Goal: Task Accomplishment & Management: Manage account settings

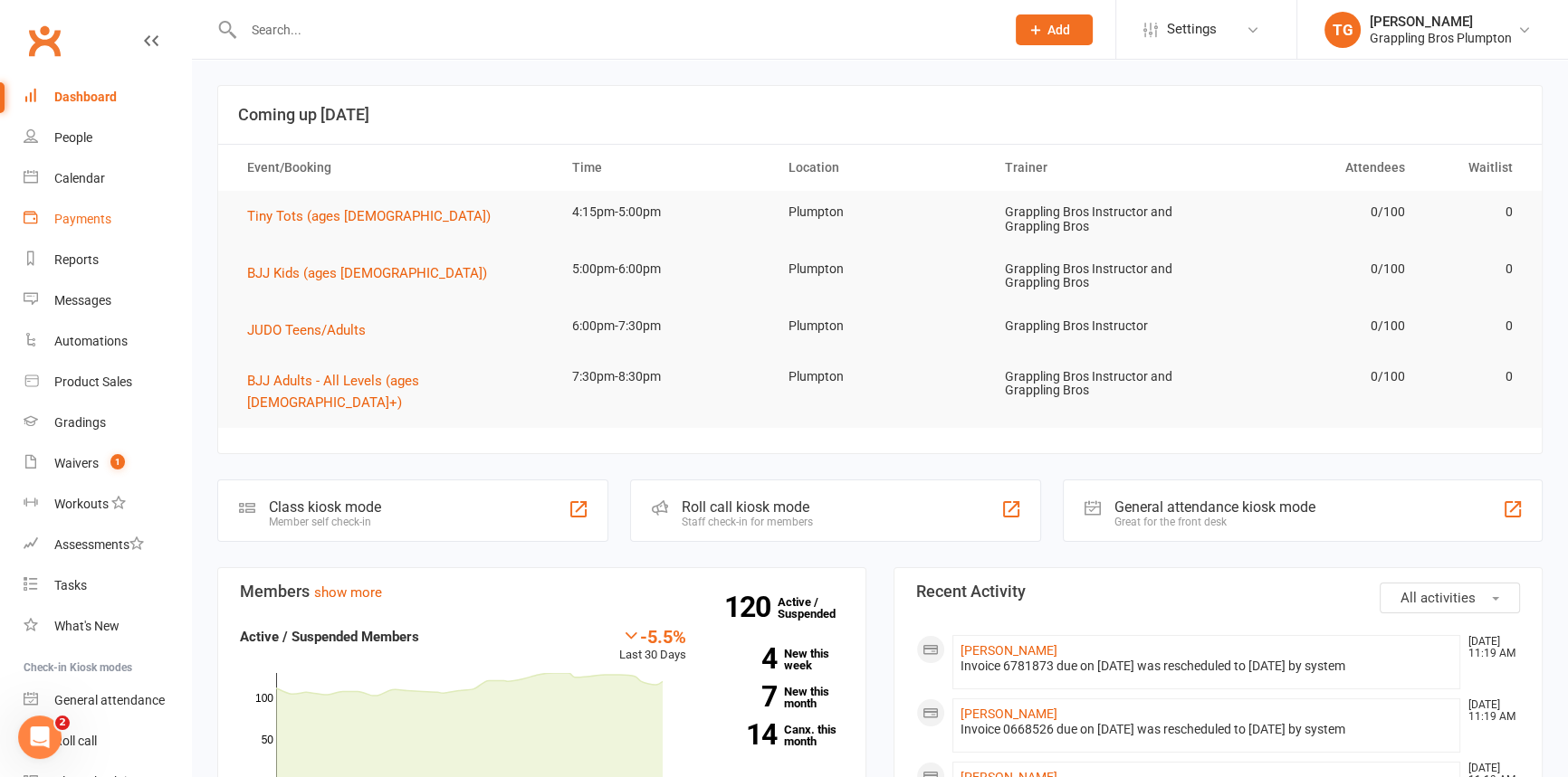
click at [80, 215] on div "Payments" at bounding box center [82, 220] width 57 height 15
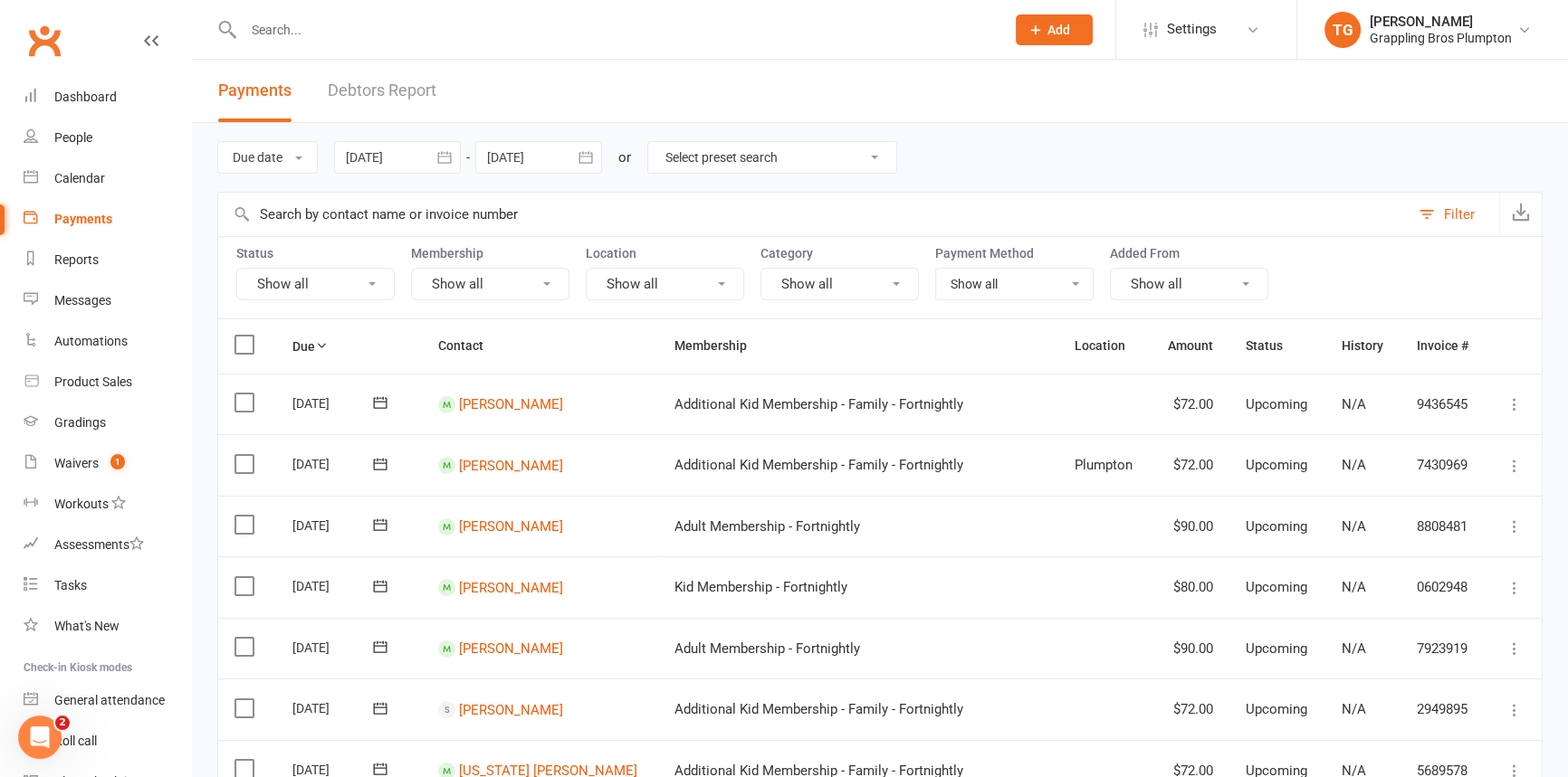
click at [442, 155] on icon "button" at bounding box center [444, 156] width 14 height 12
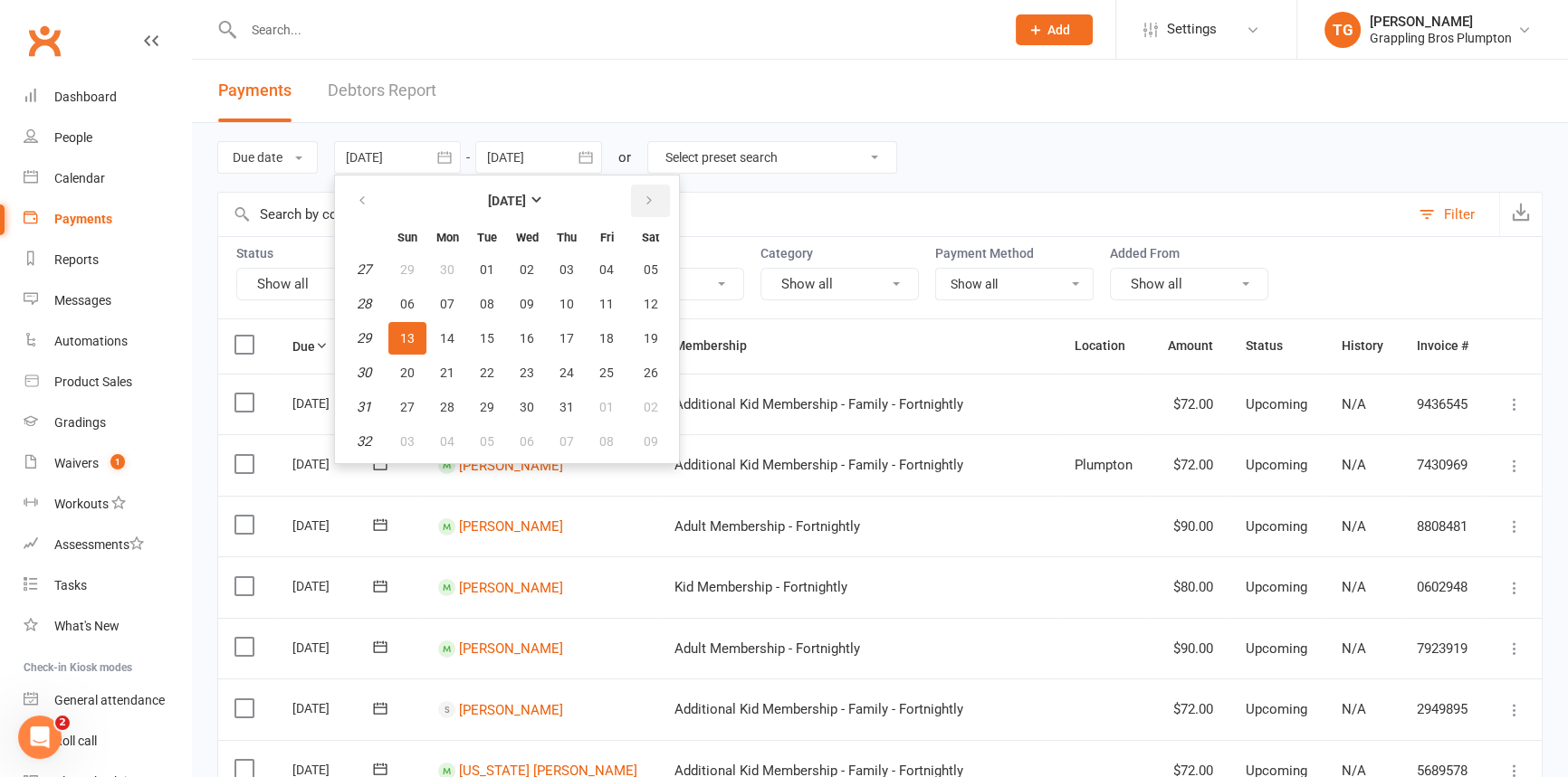
click at [642, 200] on icon "button" at bounding box center [649, 201] width 13 height 15
click at [525, 335] on span "13" at bounding box center [527, 339] width 15 height 15
type input "[DATE]"
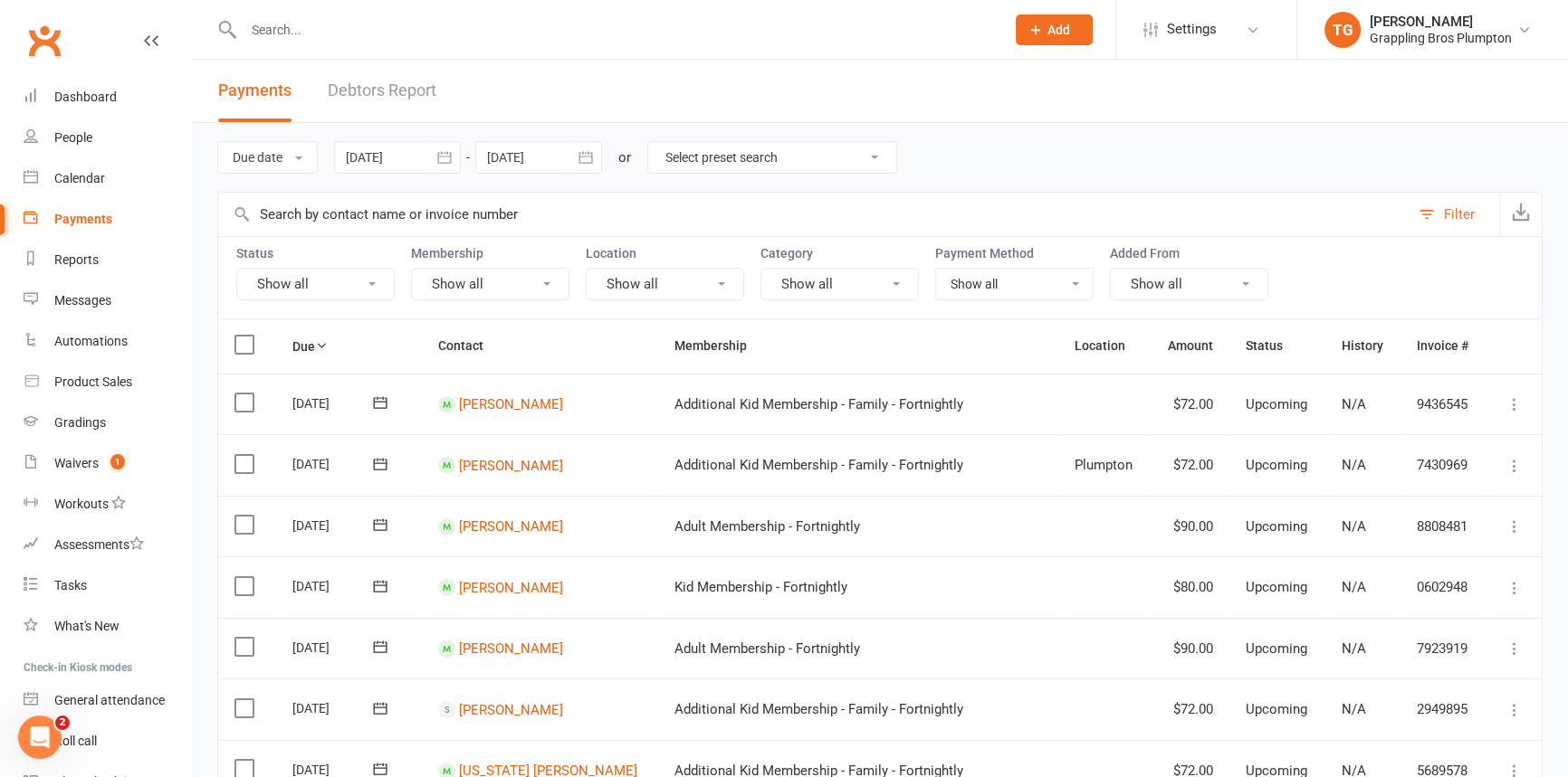
click at [585, 154] on icon "button" at bounding box center [585, 156] width 18 height 18
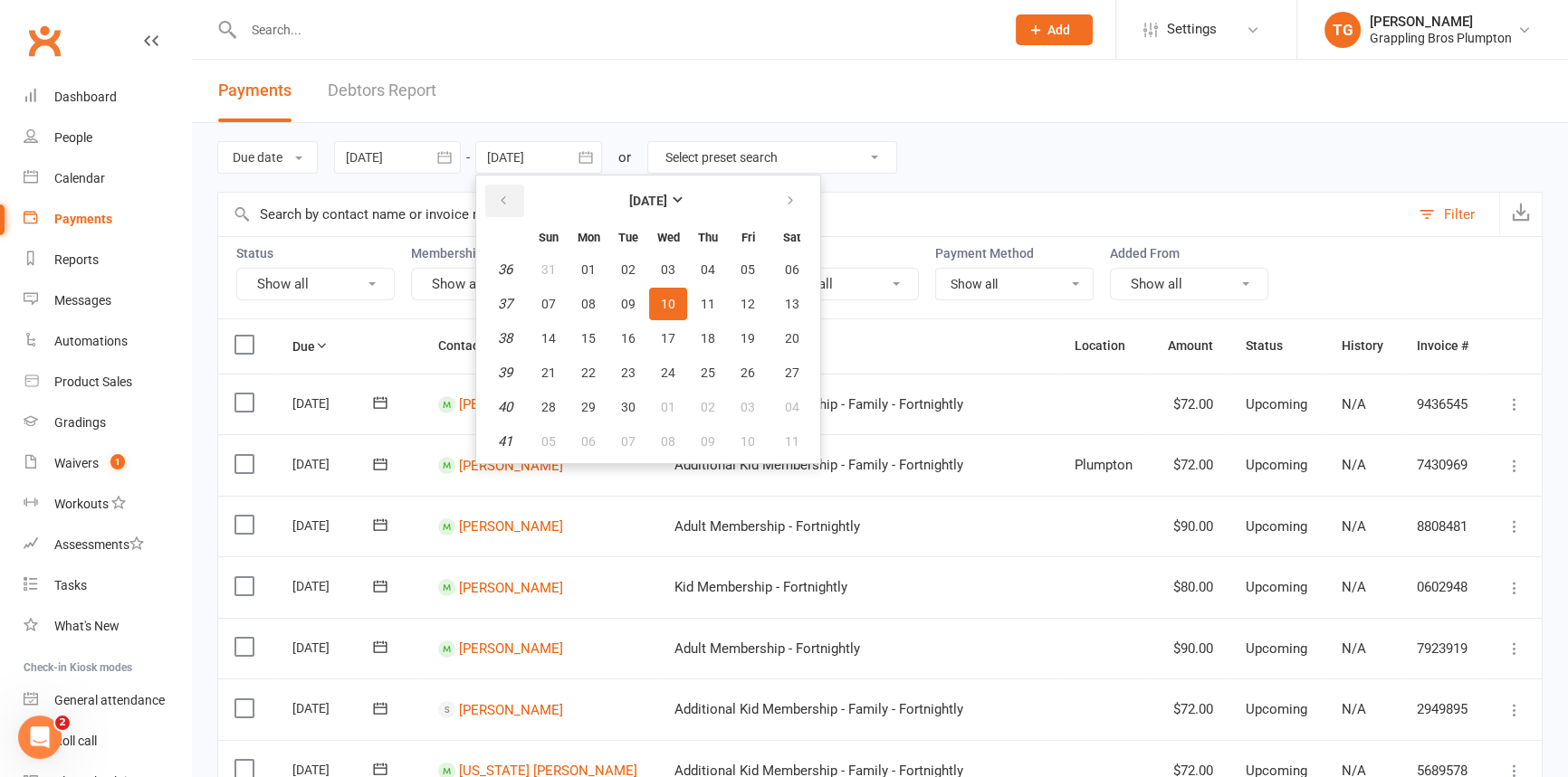
click at [501, 197] on icon "button" at bounding box center [504, 201] width 13 height 15
click at [664, 338] on span "13" at bounding box center [669, 339] width 15 height 15
type input "[DATE]"
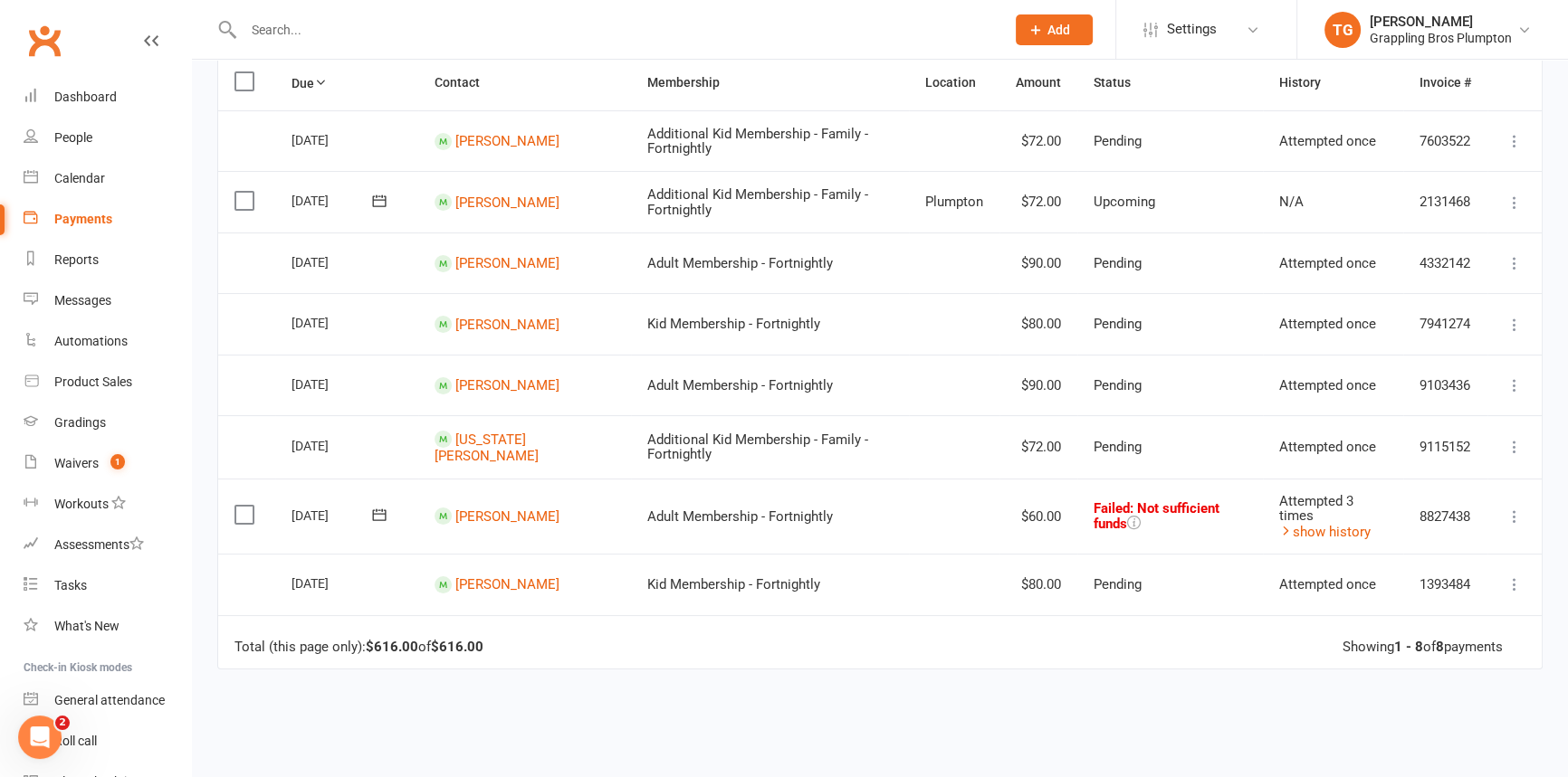
scroll to position [410, 0]
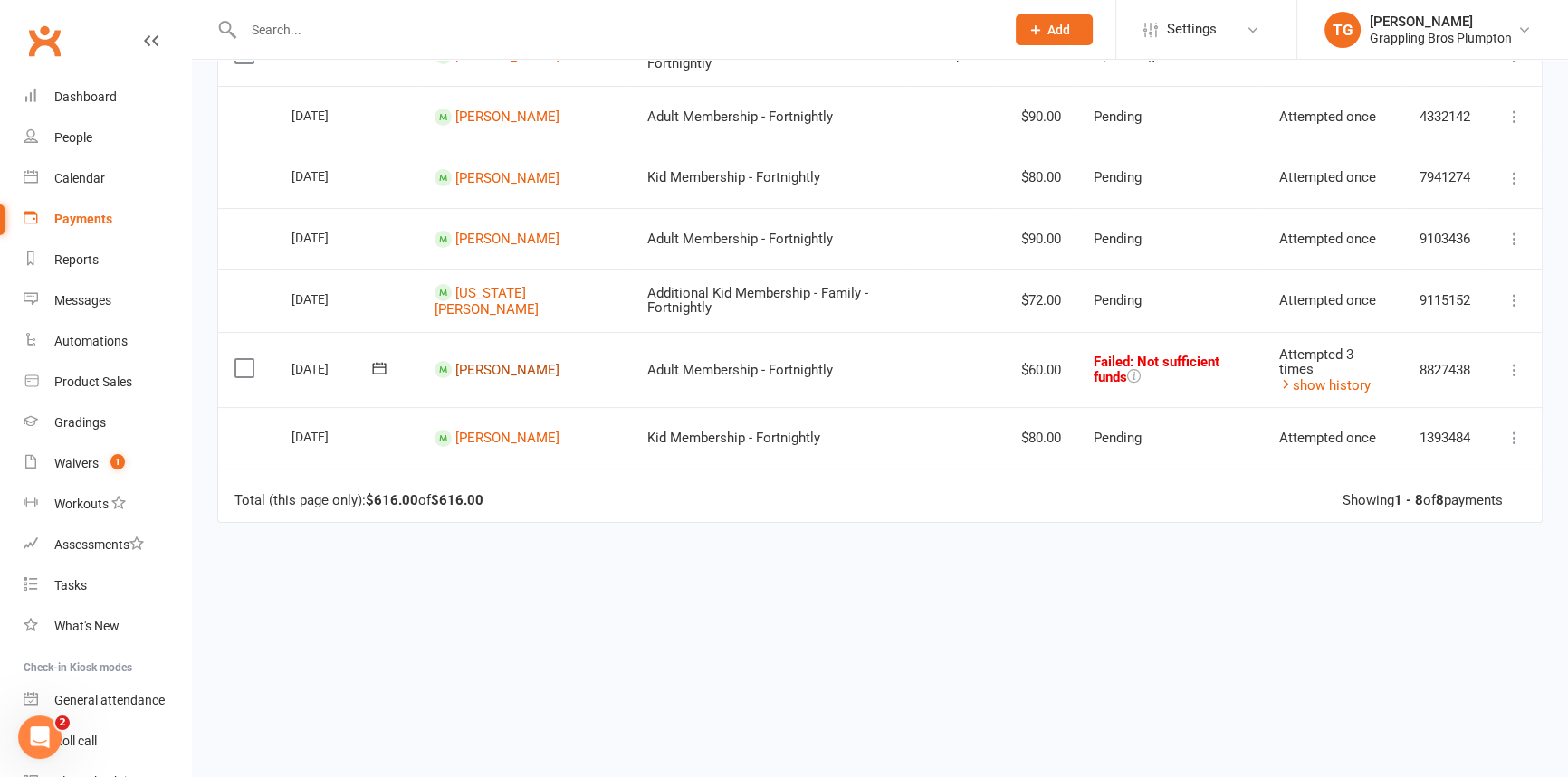
click at [481, 362] on link "[PERSON_NAME]" at bounding box center [507, 370] width 104 height 17
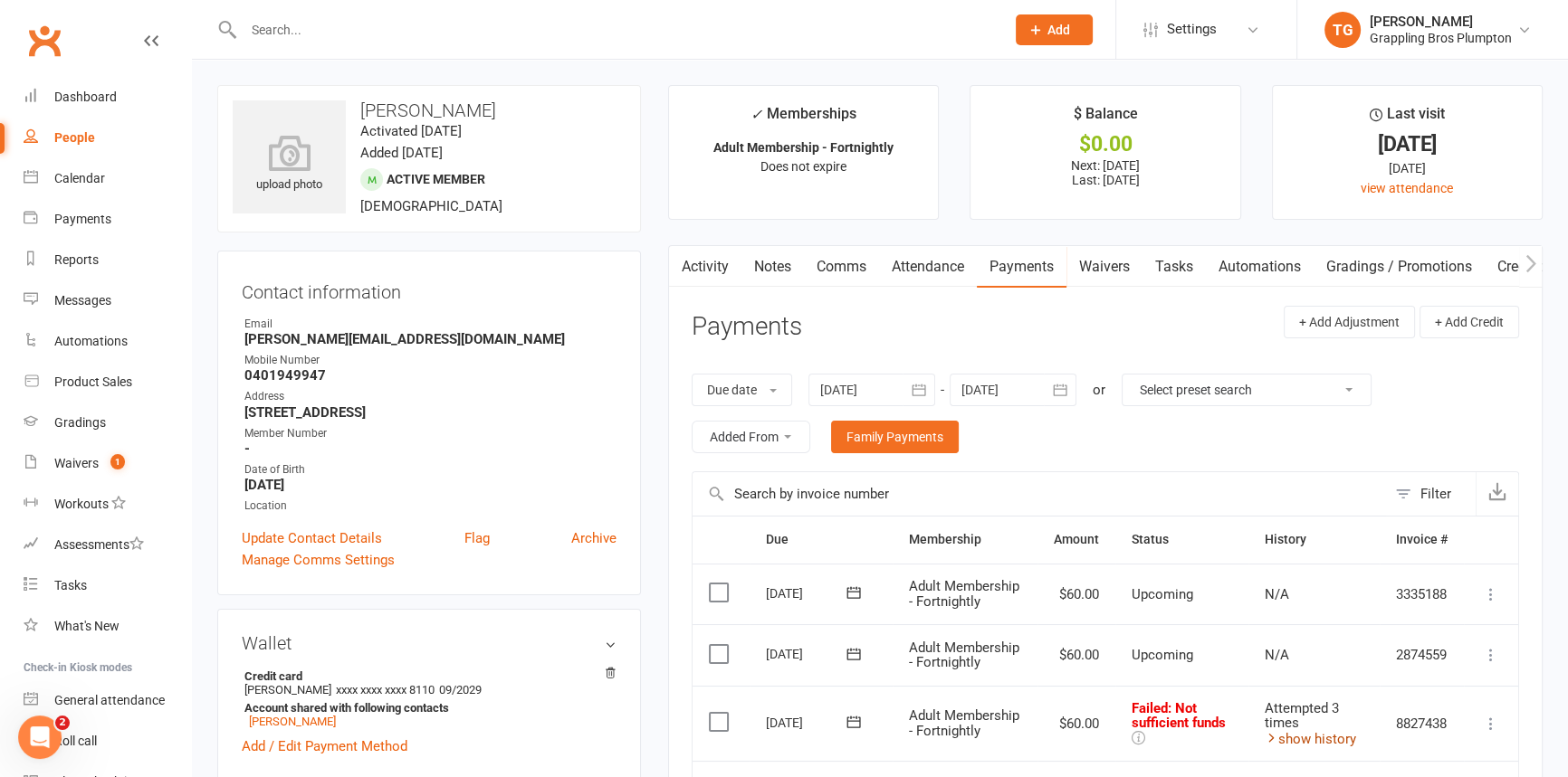
click at [1330, 738] on link "show history" at bounding box center [1310, 740] width 91 height 17
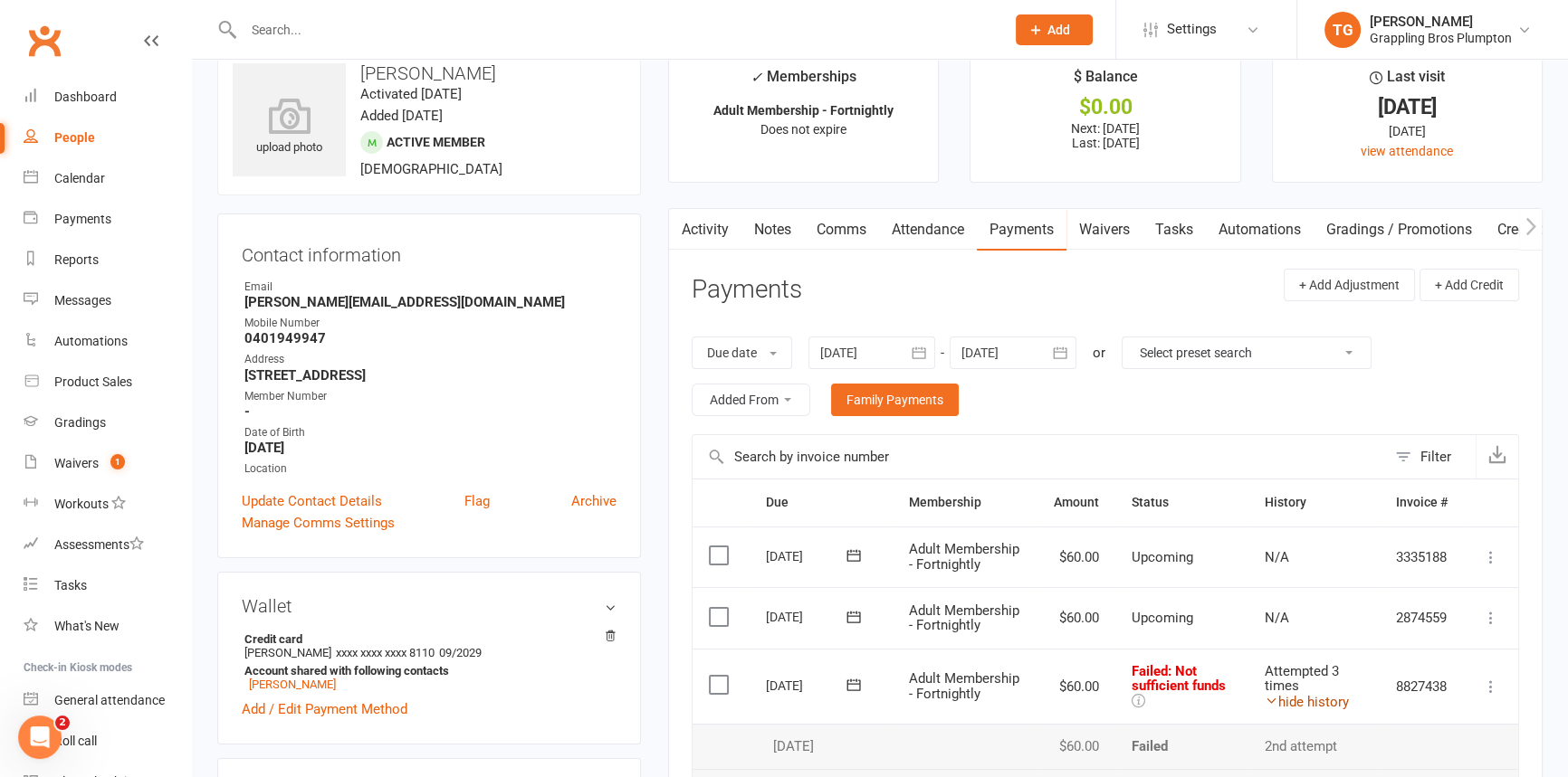
scroll to position [226, 0]
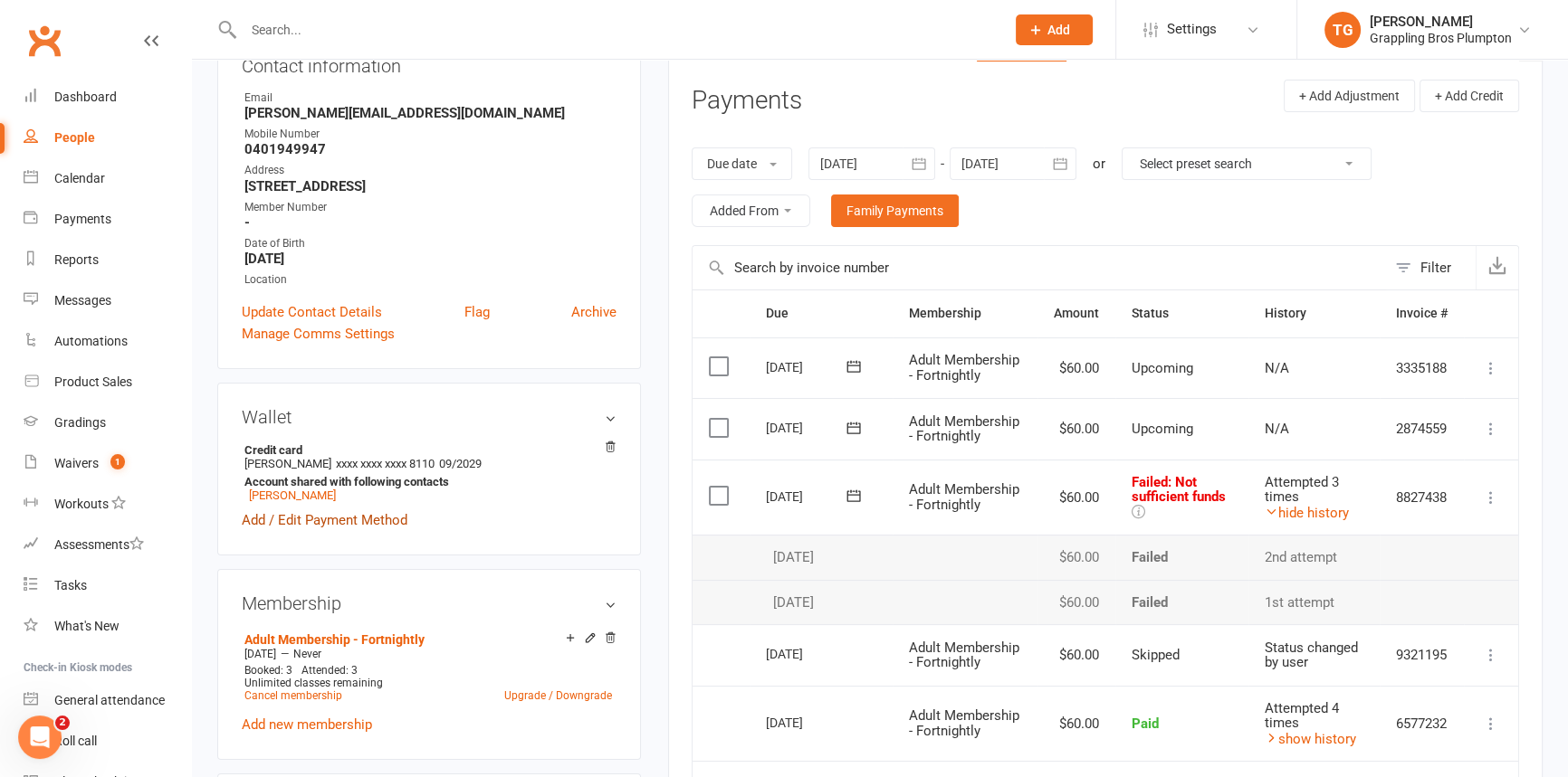
click at [308, 524] on link "Add / Edit Payment Method" at bounding box center [325, 519] width 166 height 21
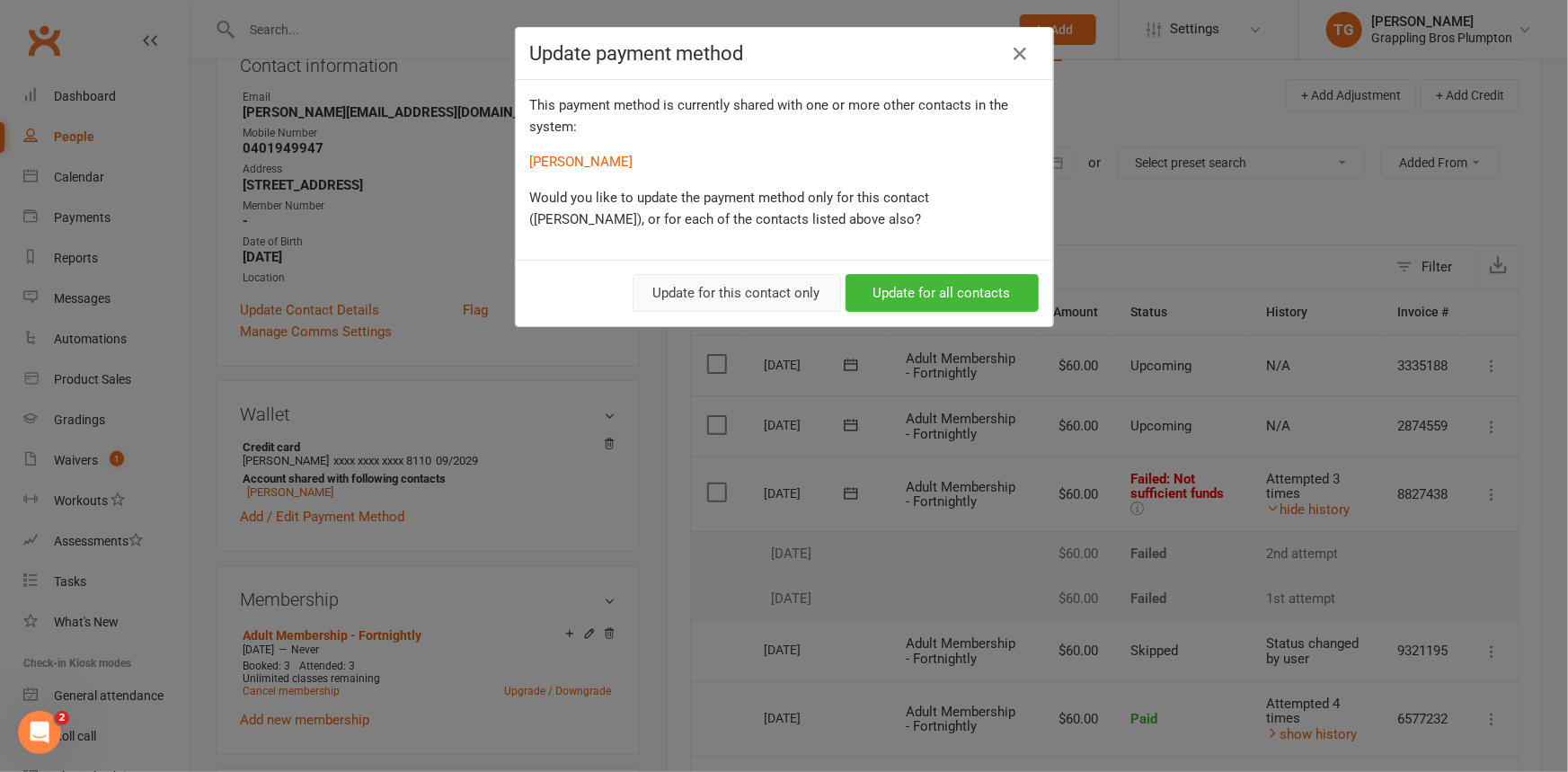
click at [699, 291] on button "Update for this contact only" at bounding box center [737, 293] width 209 height 38
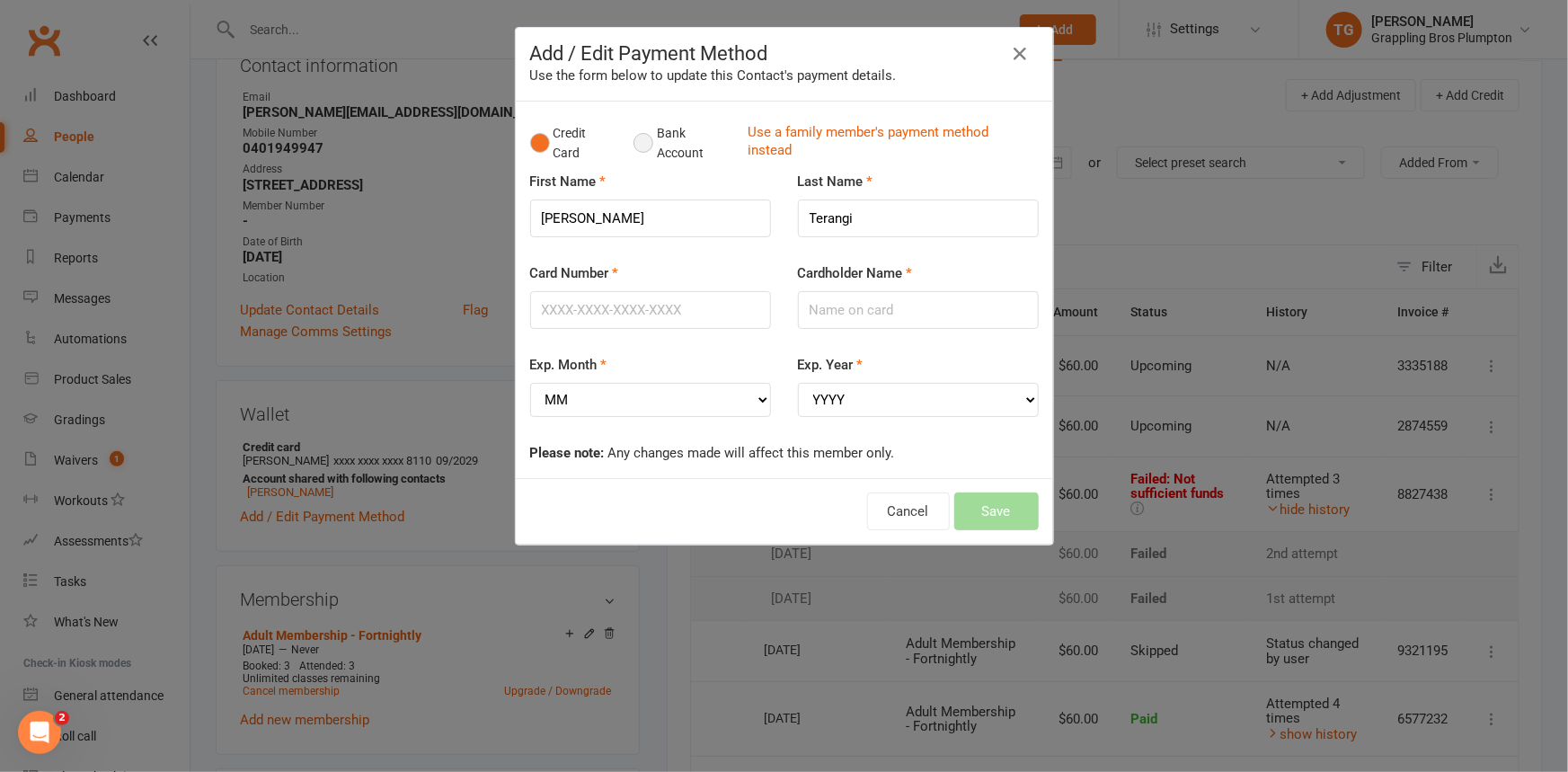
click at [634, 143] on button "Bank Account" at bounding box center [684, 142] width 100 height 55
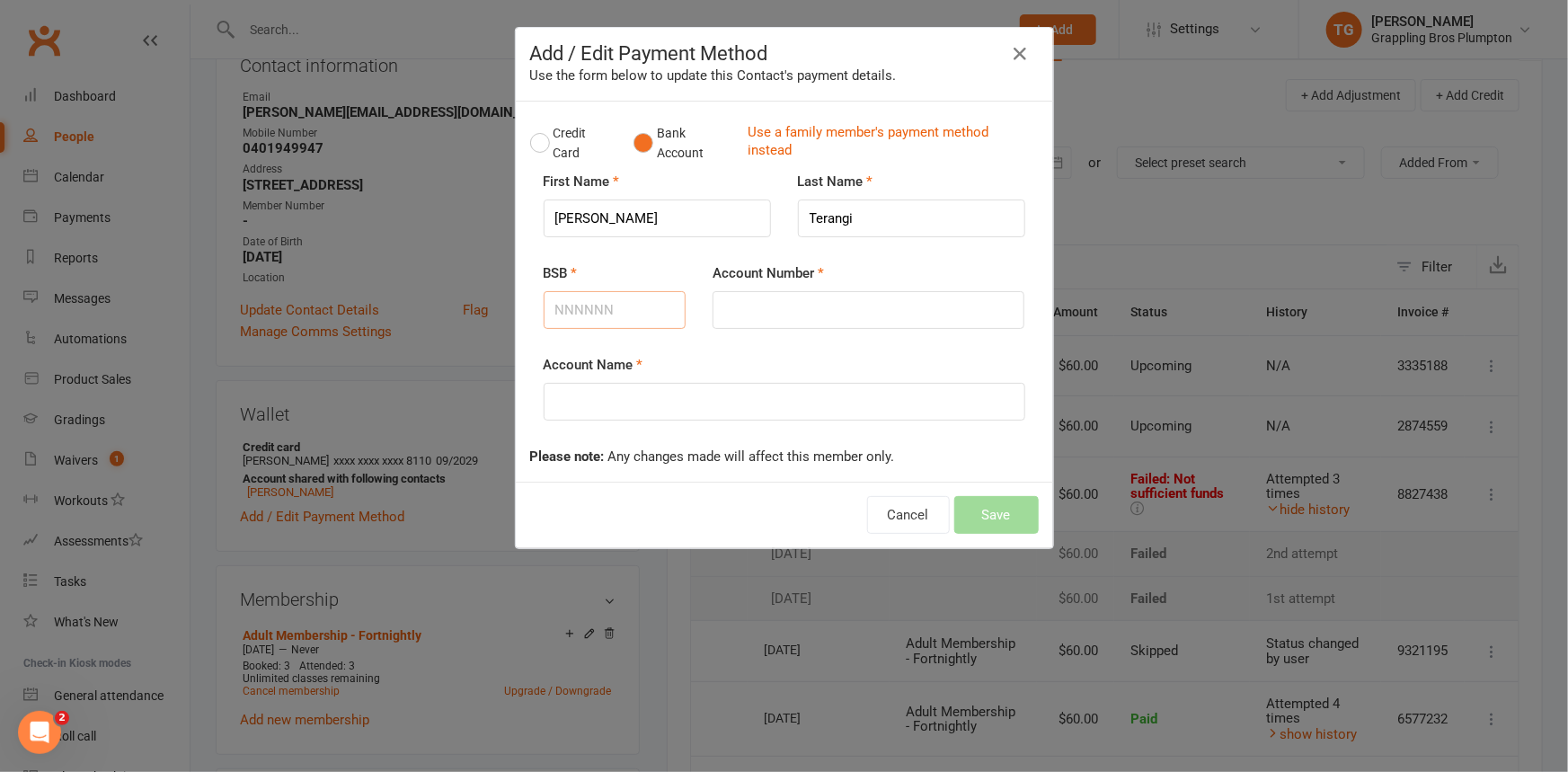
click at [594, 311] on input "BSB" at bounding box center [614, 310] width 143 height 38
type input "633123"
type input "186499000"
type input "Te [PERSON_NAME] [PERSON_NAME]"
click at [982, 521] on button "Save" at bounding box center [996, 515] width 84 height 38
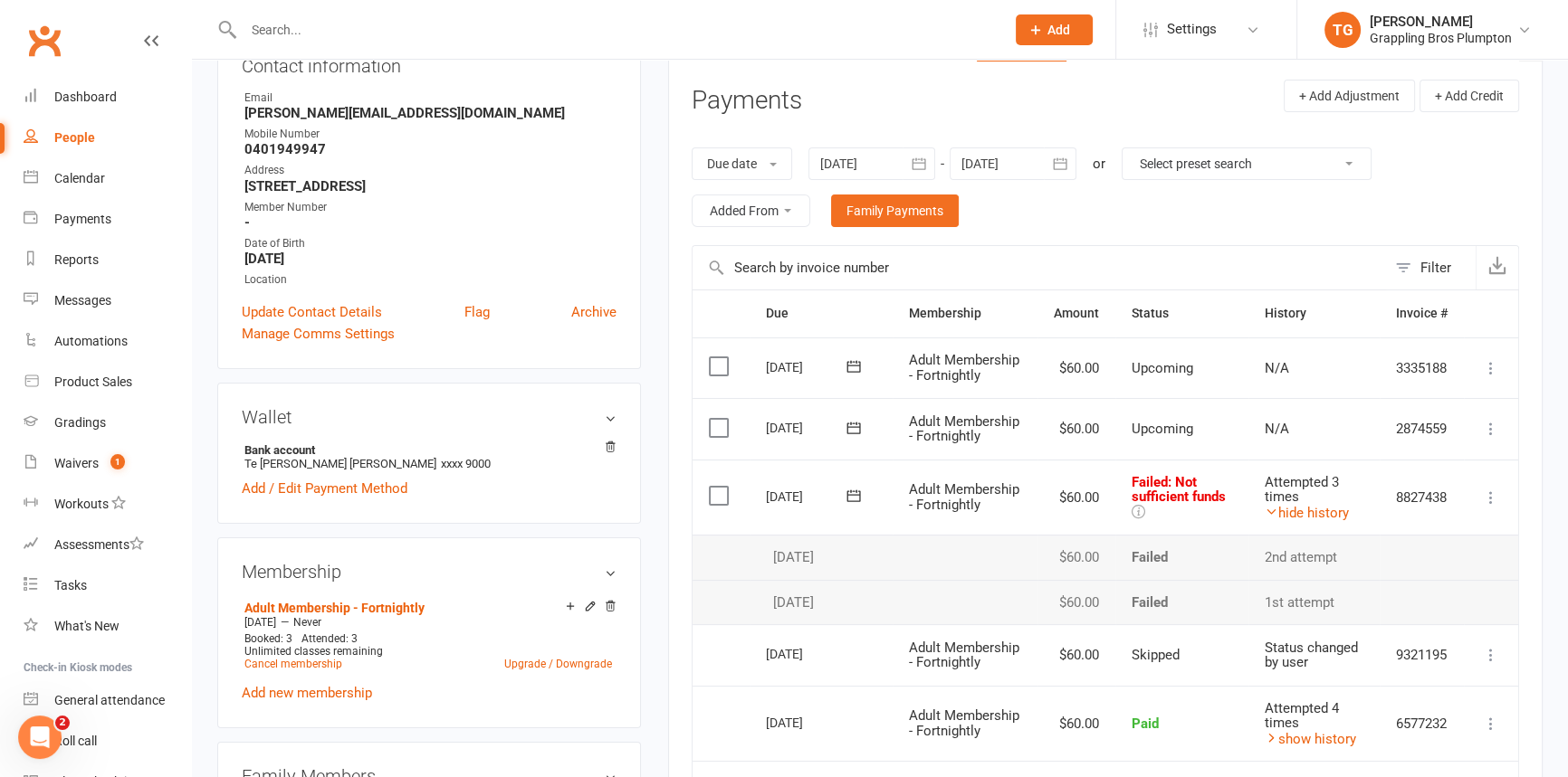
click at [1490, 489] on icon at bounding box center [1491, 497] width 18 height 18
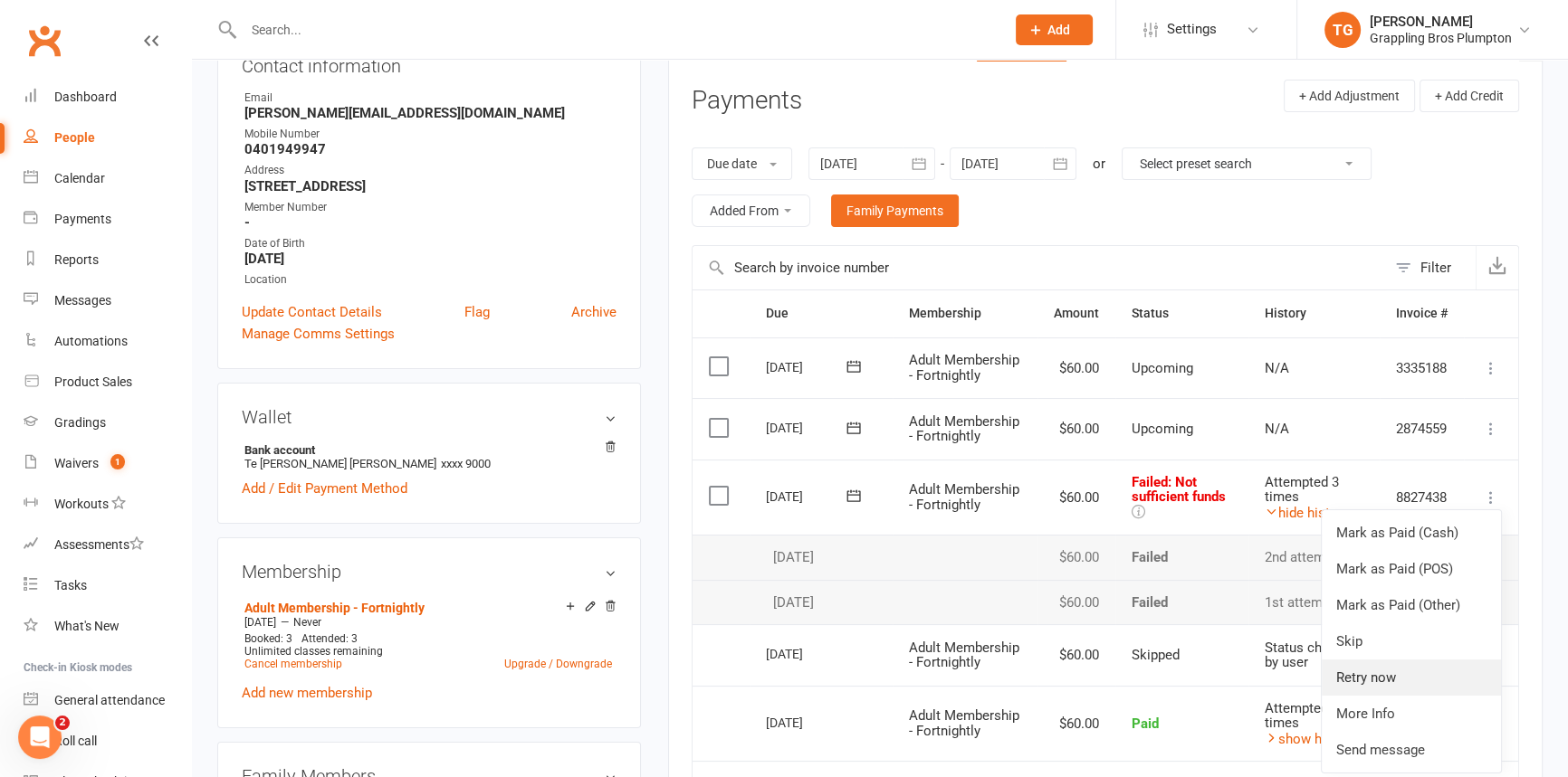
click at [1372, 674] on link "Retry now" at bounding box center [1412, 677] width 180 height 36
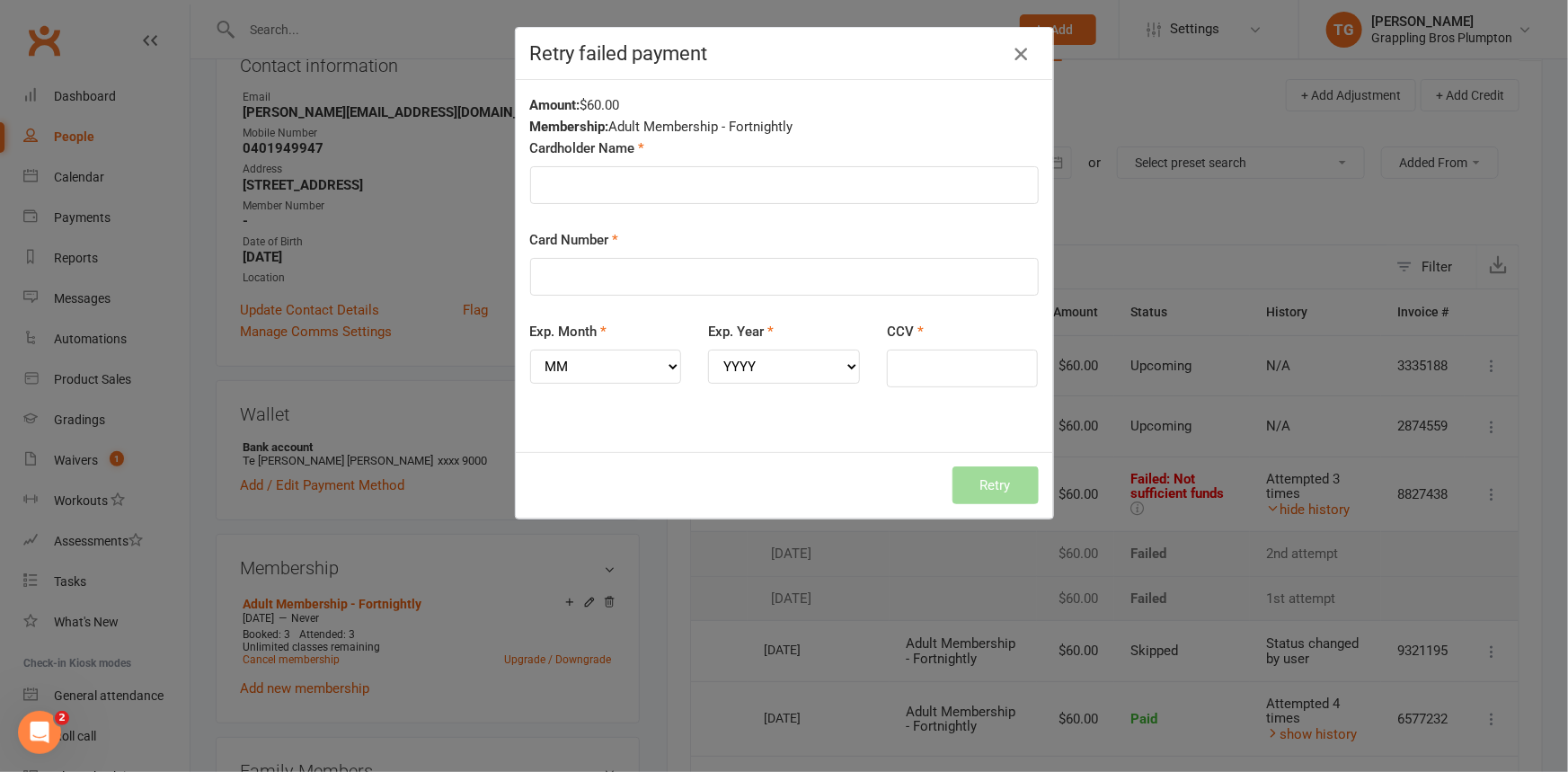
click at [1011, 56] on icon "button" at bounding box center [1020, 54] width 21 height 21
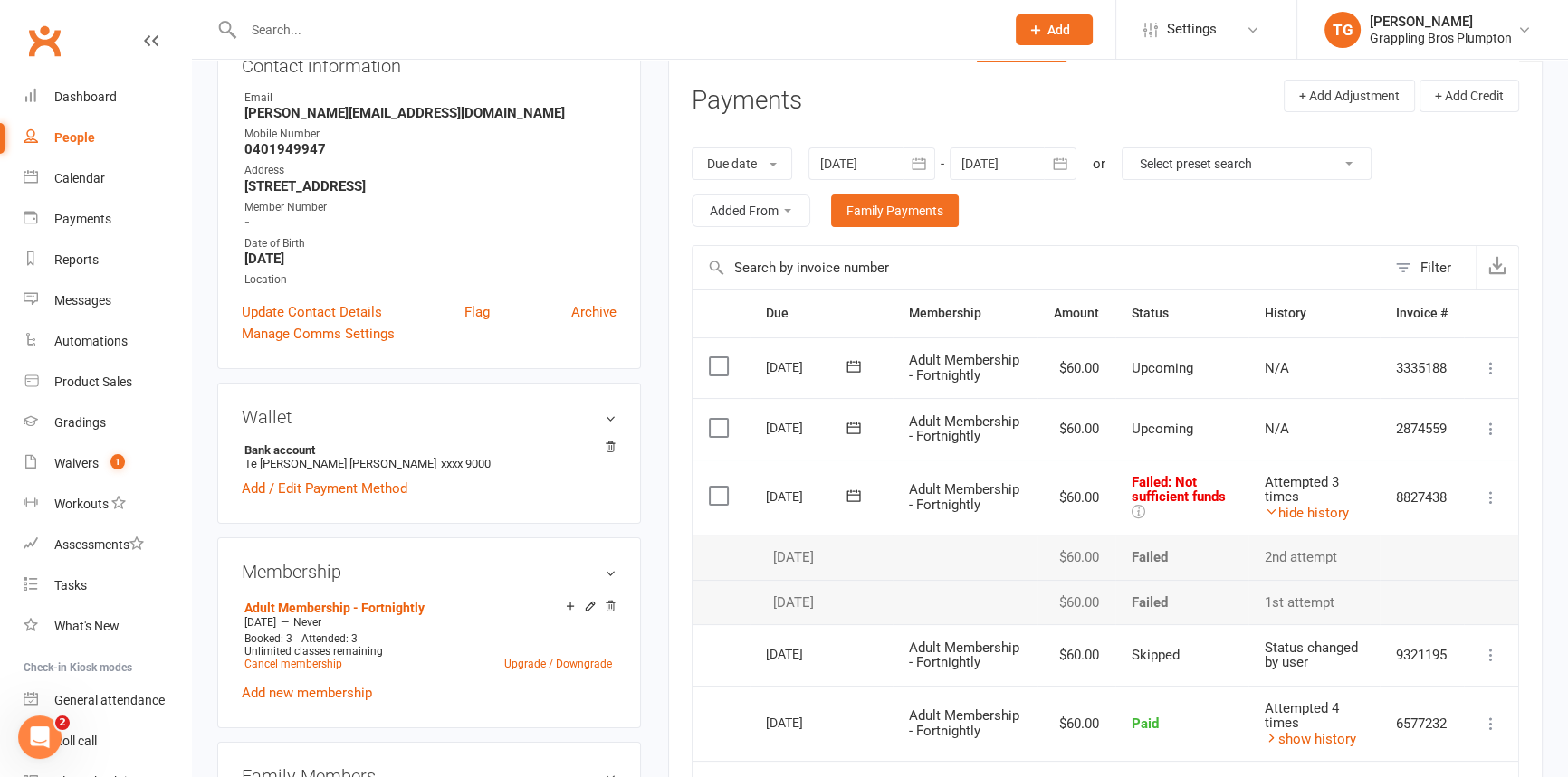
click at [1486, 490] on icon at bounding box center [1491, 497] width 18 height 18
click at [1362, 632] on link "Skip" at bounding box center [1412, 641] width 180 height 36
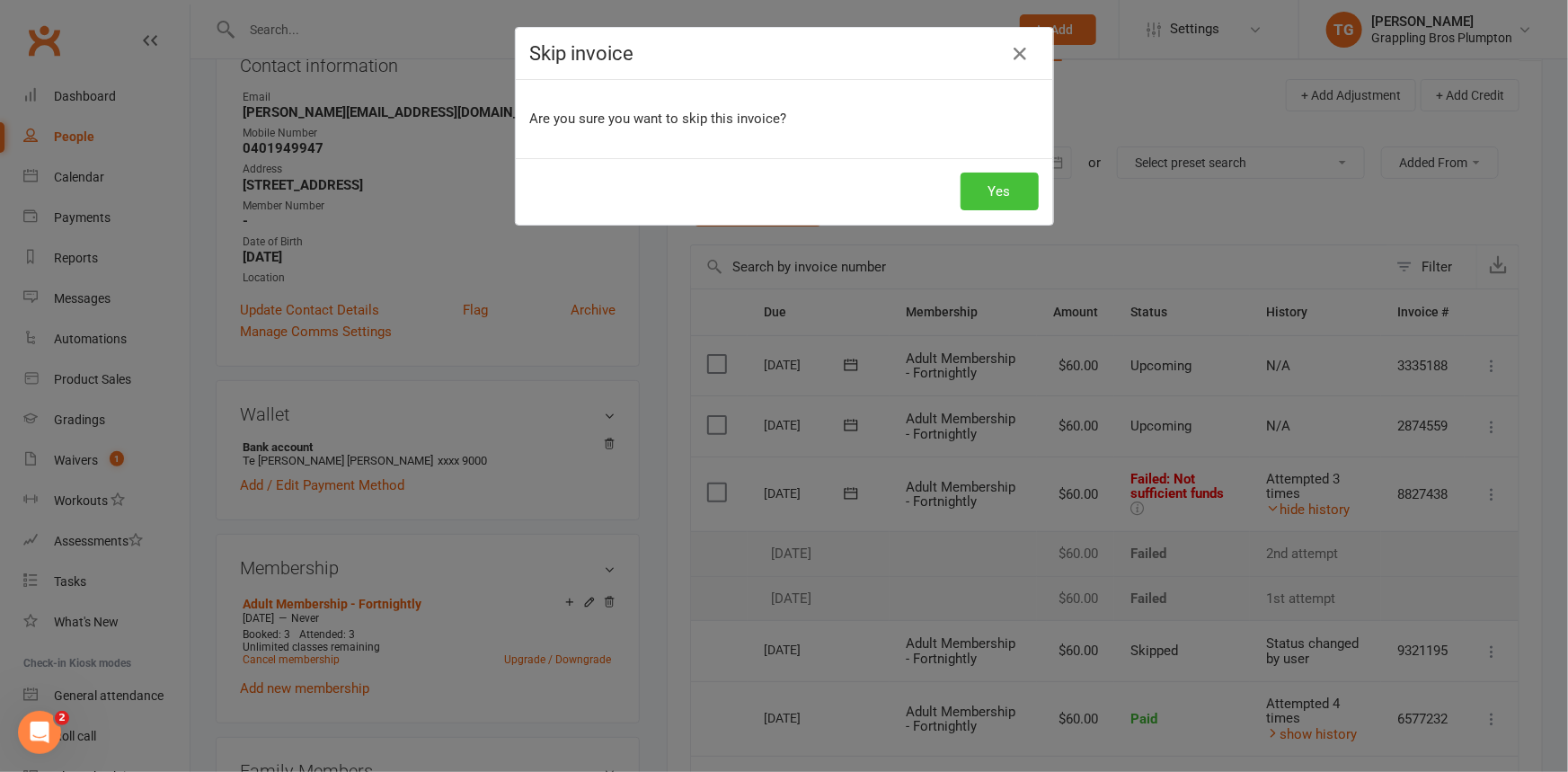
click at [1001, 190] on button "Yes" at bounding box center [1000, 191] width 79 height 38
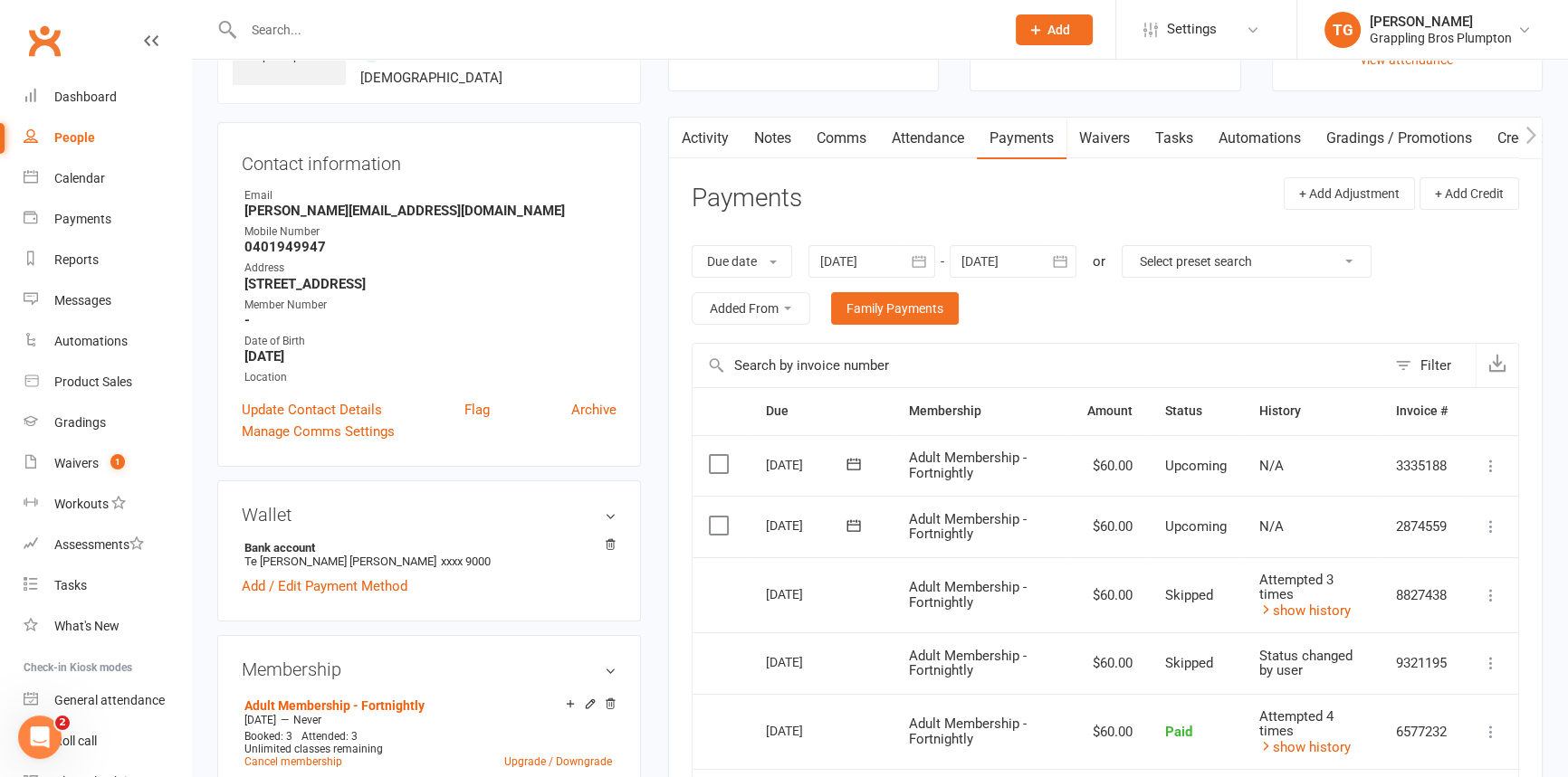
scroll to position [0, 0]
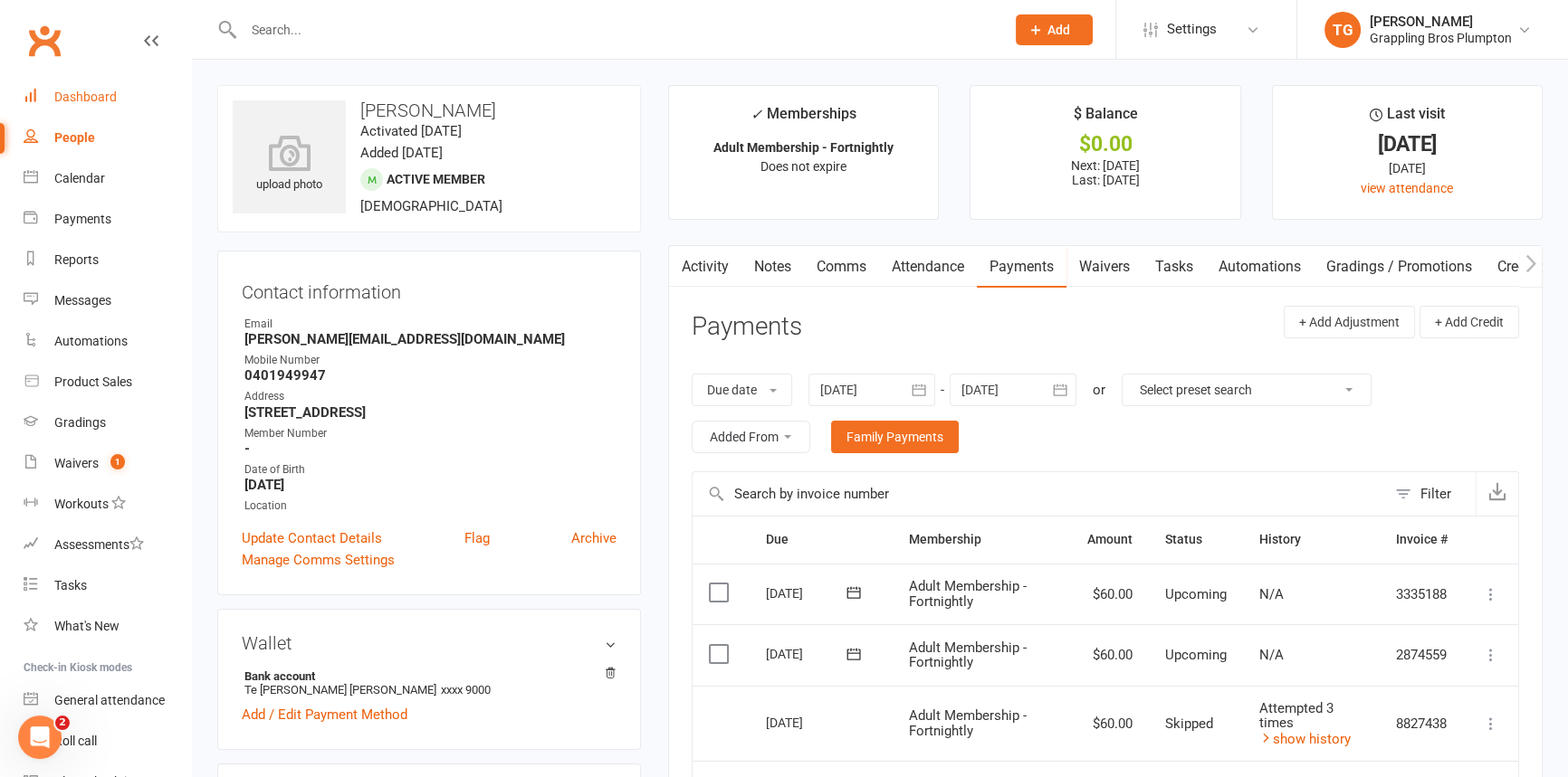
click at [77, 93] on div "Dashboard" at bounding box center [85, 97] width 62 height 15
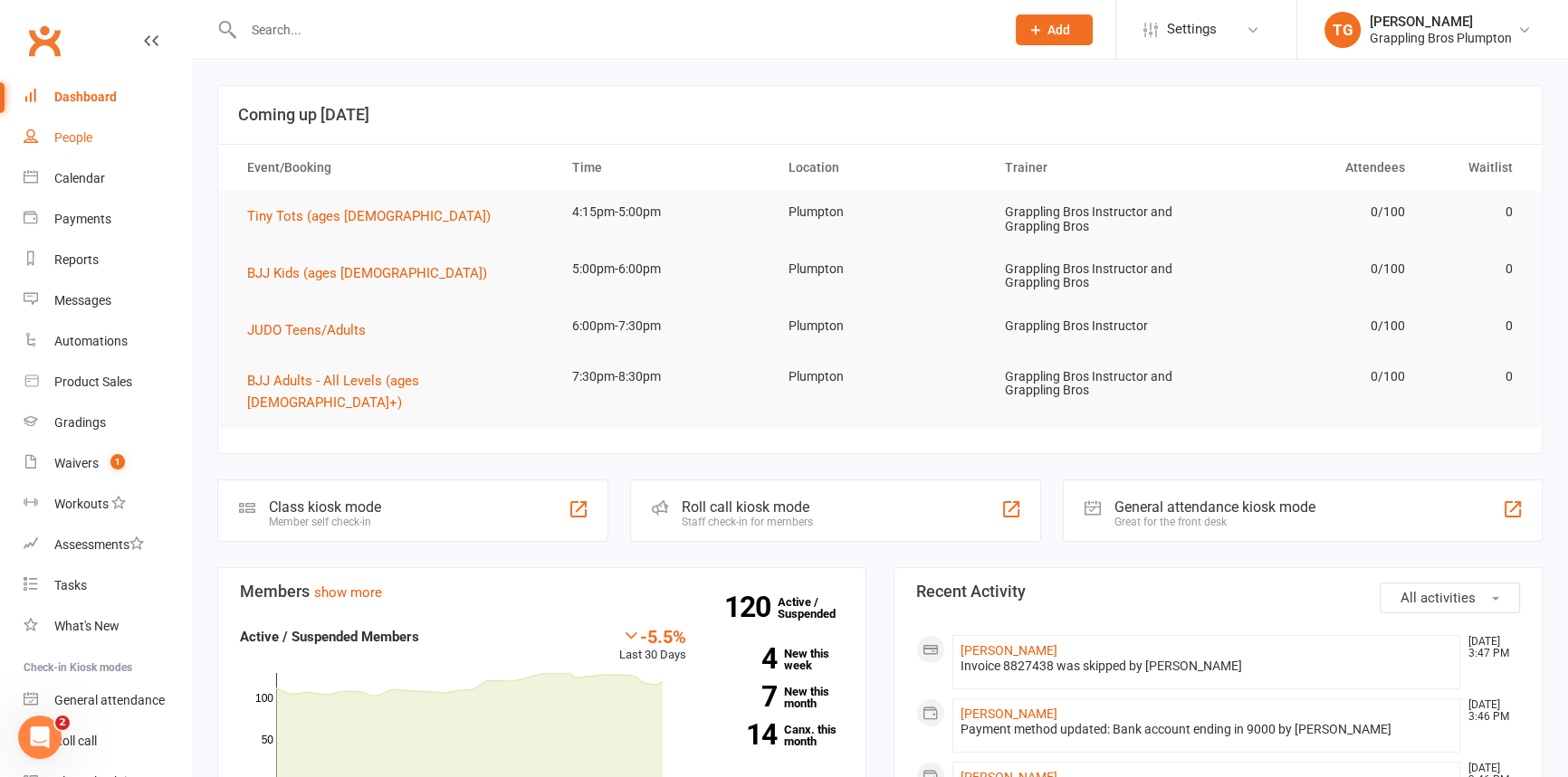
click at [59, 139] on div "People" at bounding box center [73, 138] width 38 height 15
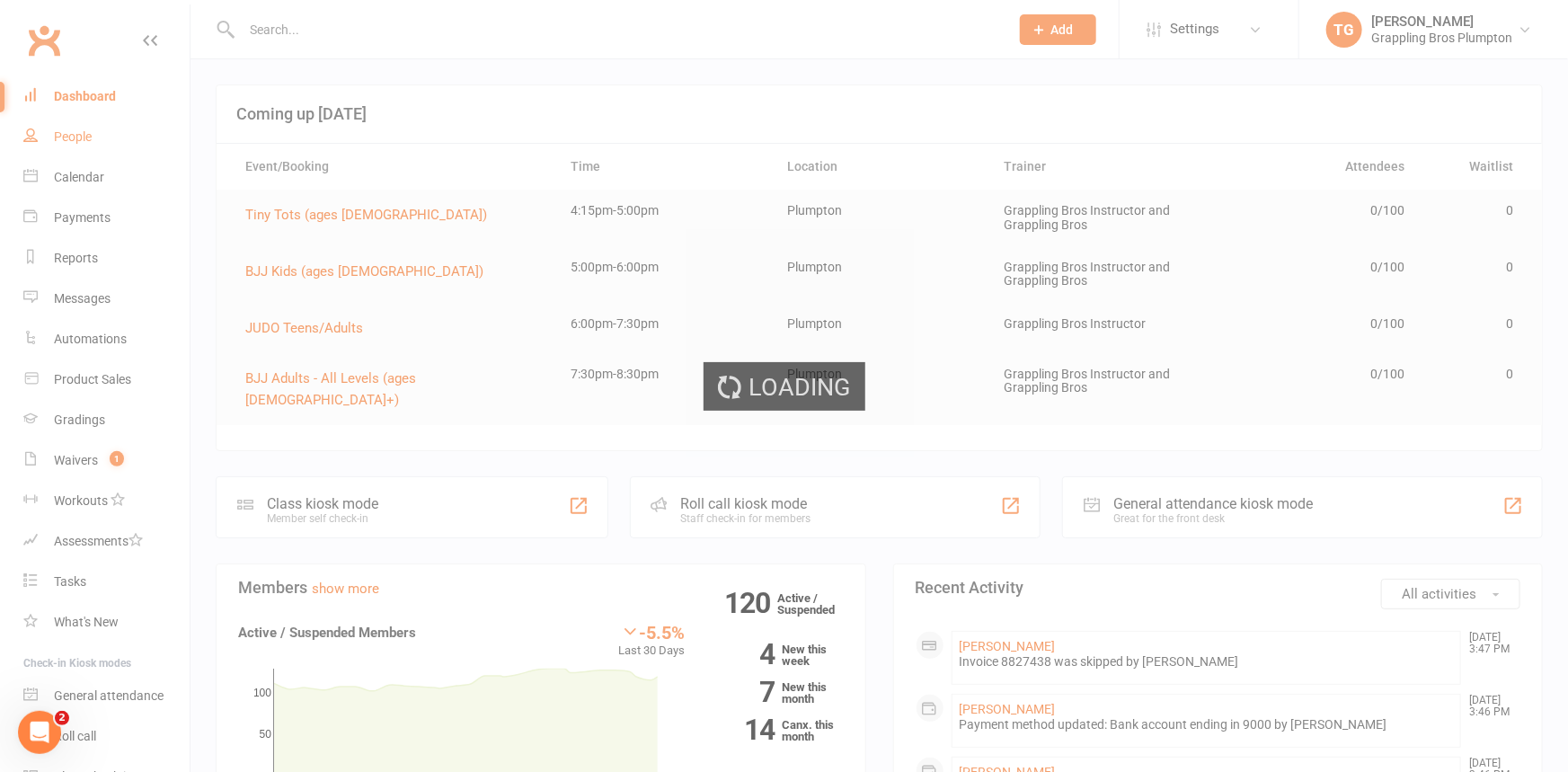
select select "100"
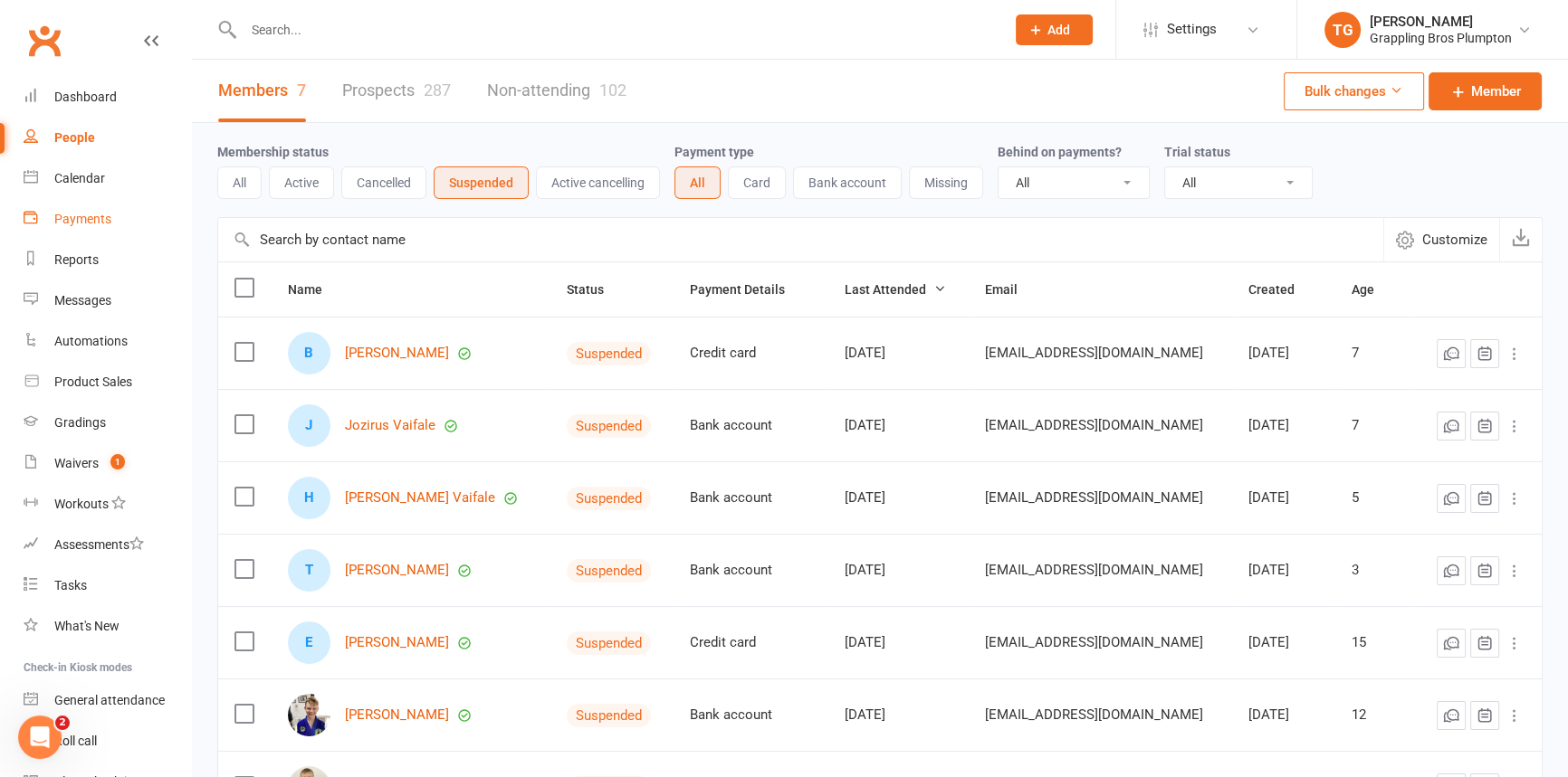
click at [87, 225] on div "Payments" at bounding box center [82, 220] width 57 height 15
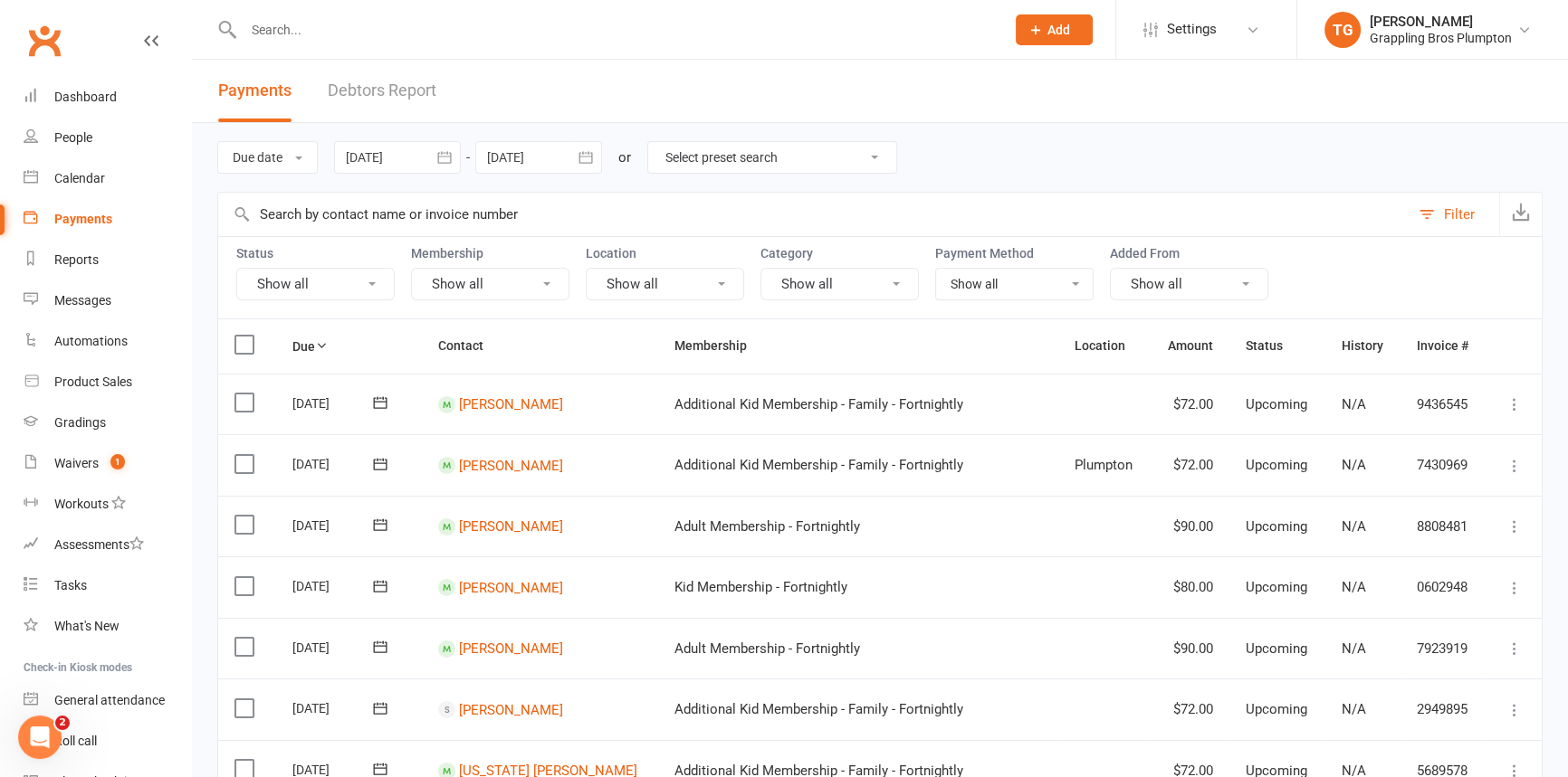
click at [267, 20] on input "text" at bounding box center [615, 29] width 754 height 25
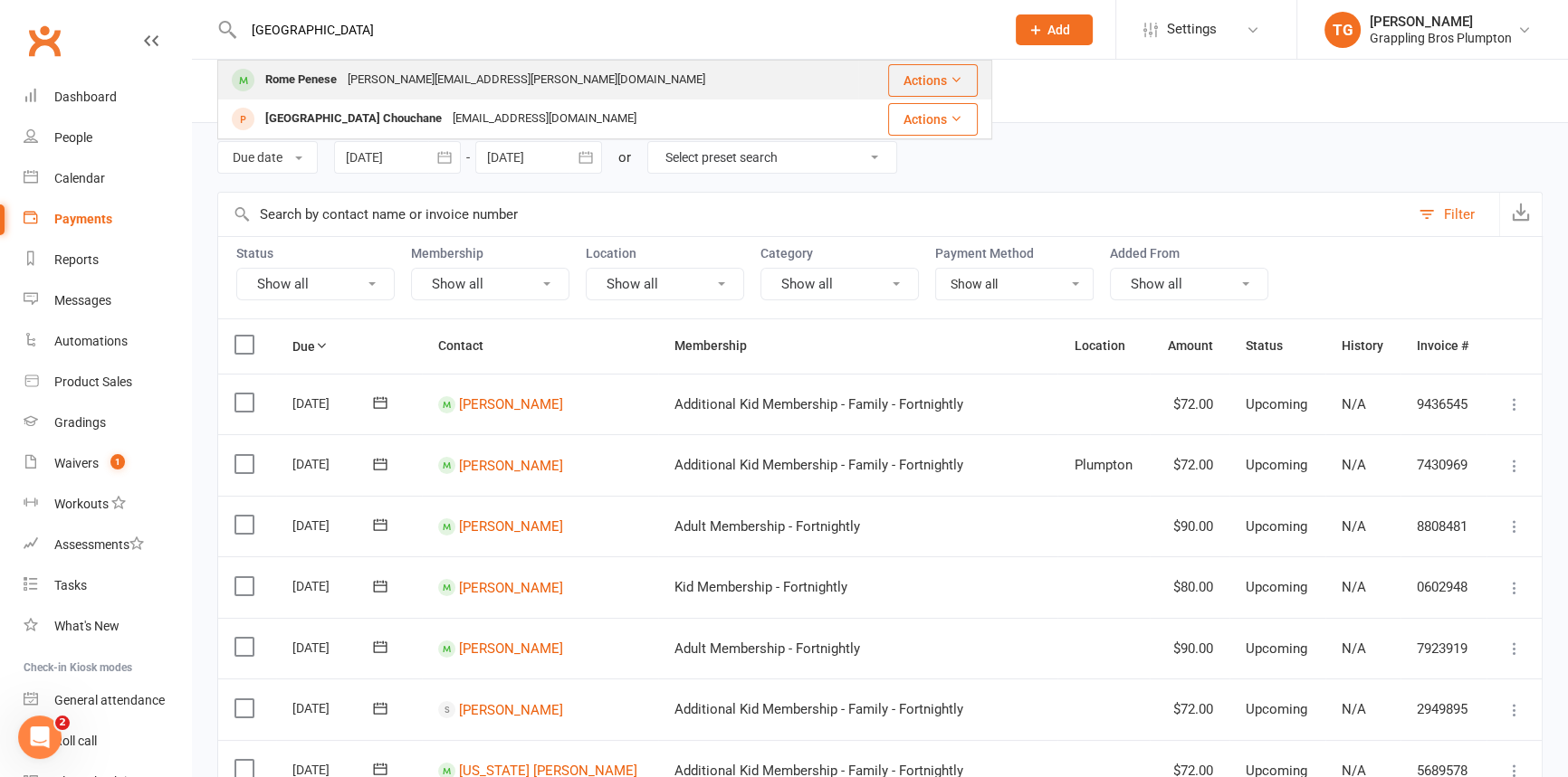
type input "[GEOGRAPHIC_DATA]"
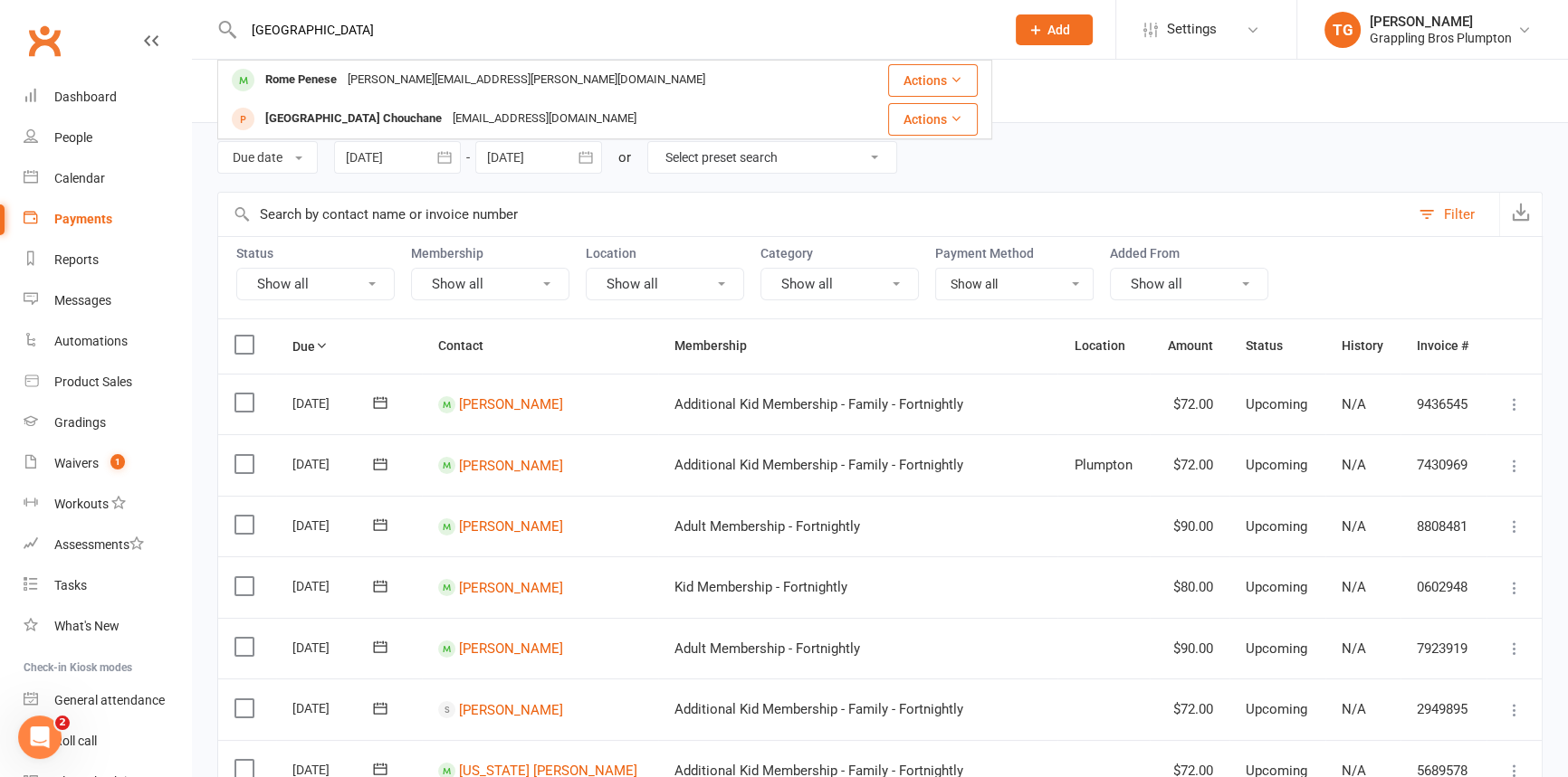
click at [276, 71] on div "Rome Penese" at bounding box center [301, 80] width 82 height 26
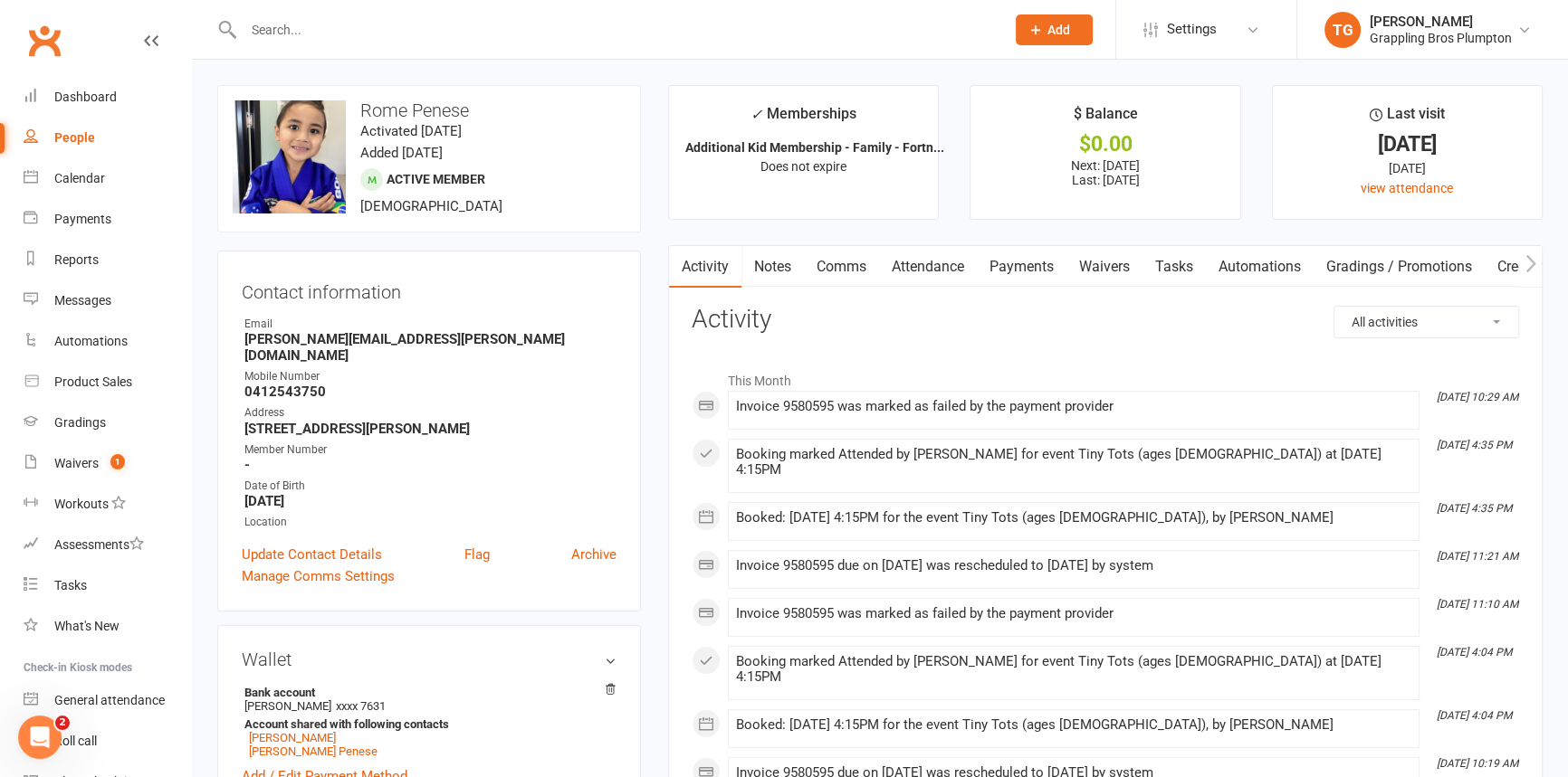
click at [1020, 272] on link "Payments" at bounding box center [1021, 266] width 89 height 42
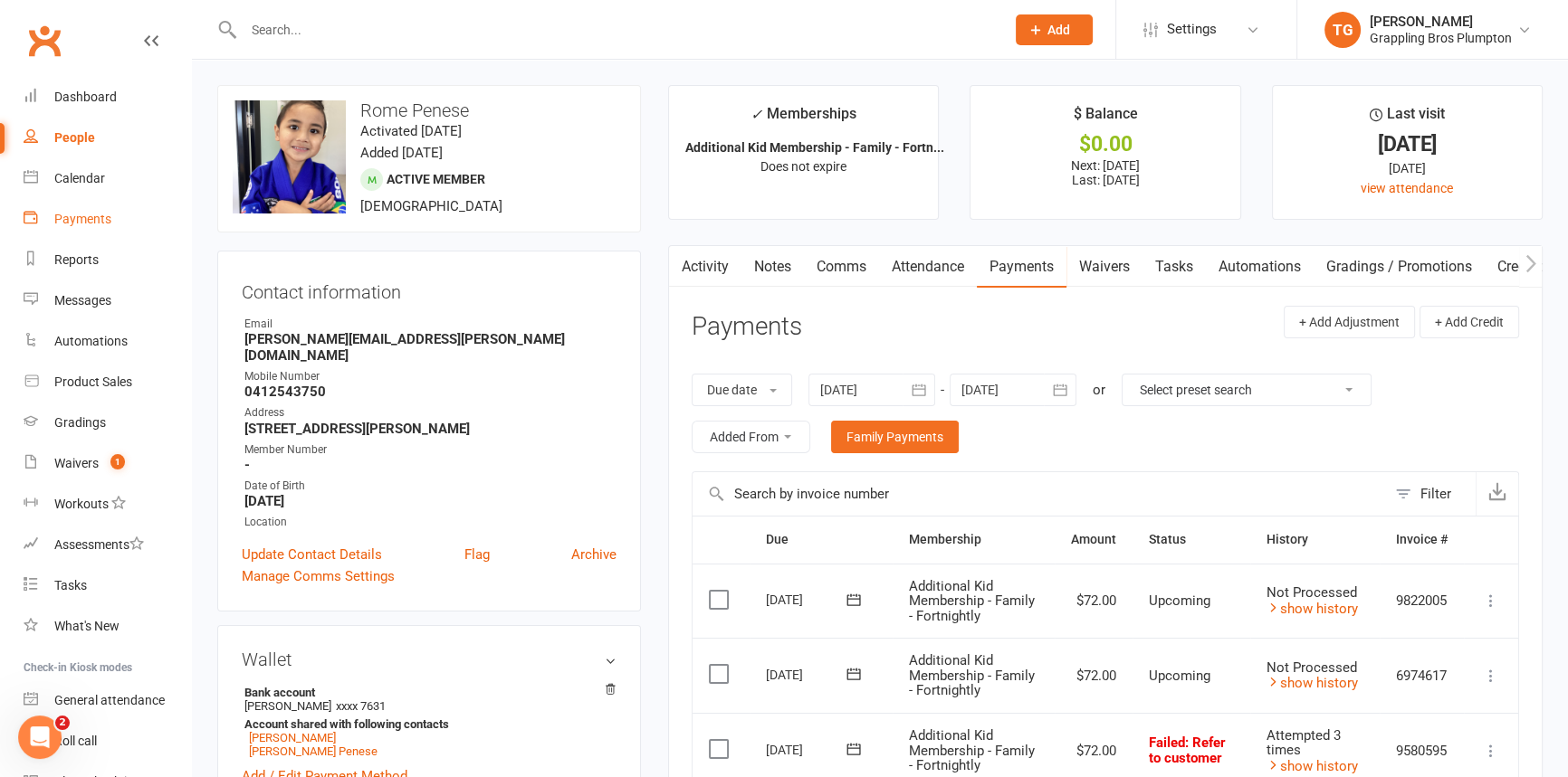
click at [82, 216] on div "Payments" at bounding box center [82, 220] width 57 height 15
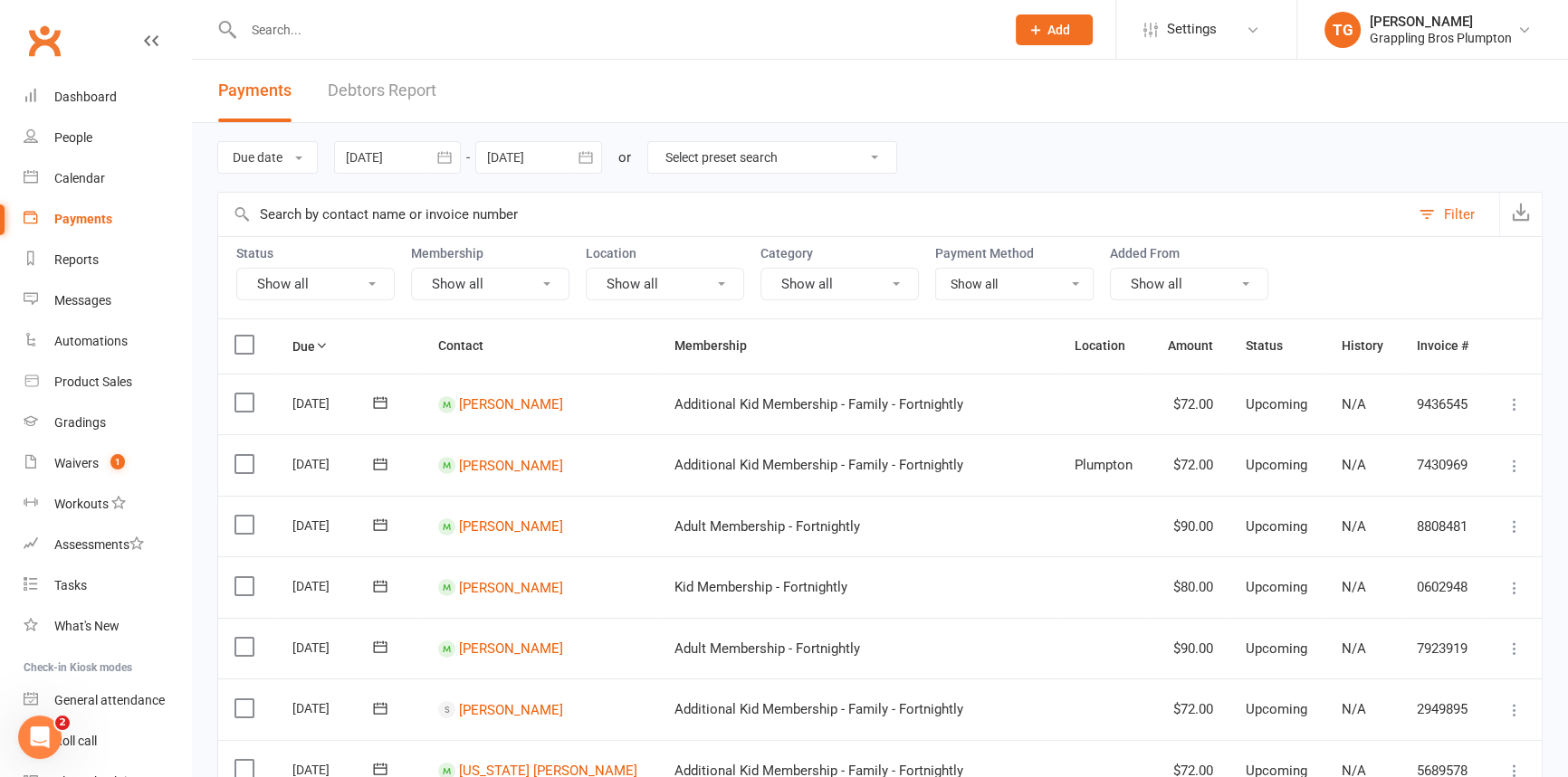
click at [345, 89] on link "Debtors Report" at bounding box center [382, 90] width 109 height 62
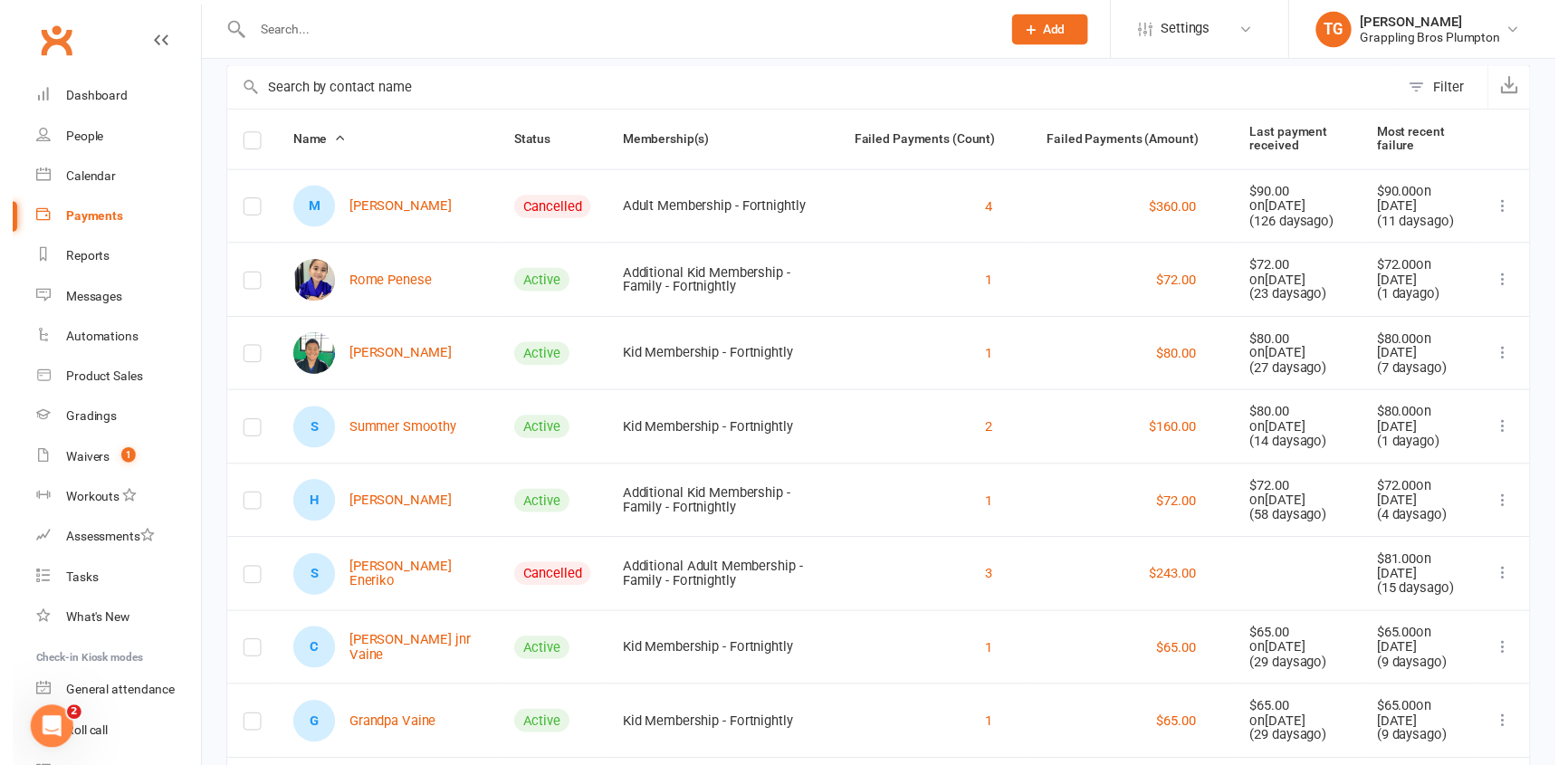
scroll to position [243, 0]
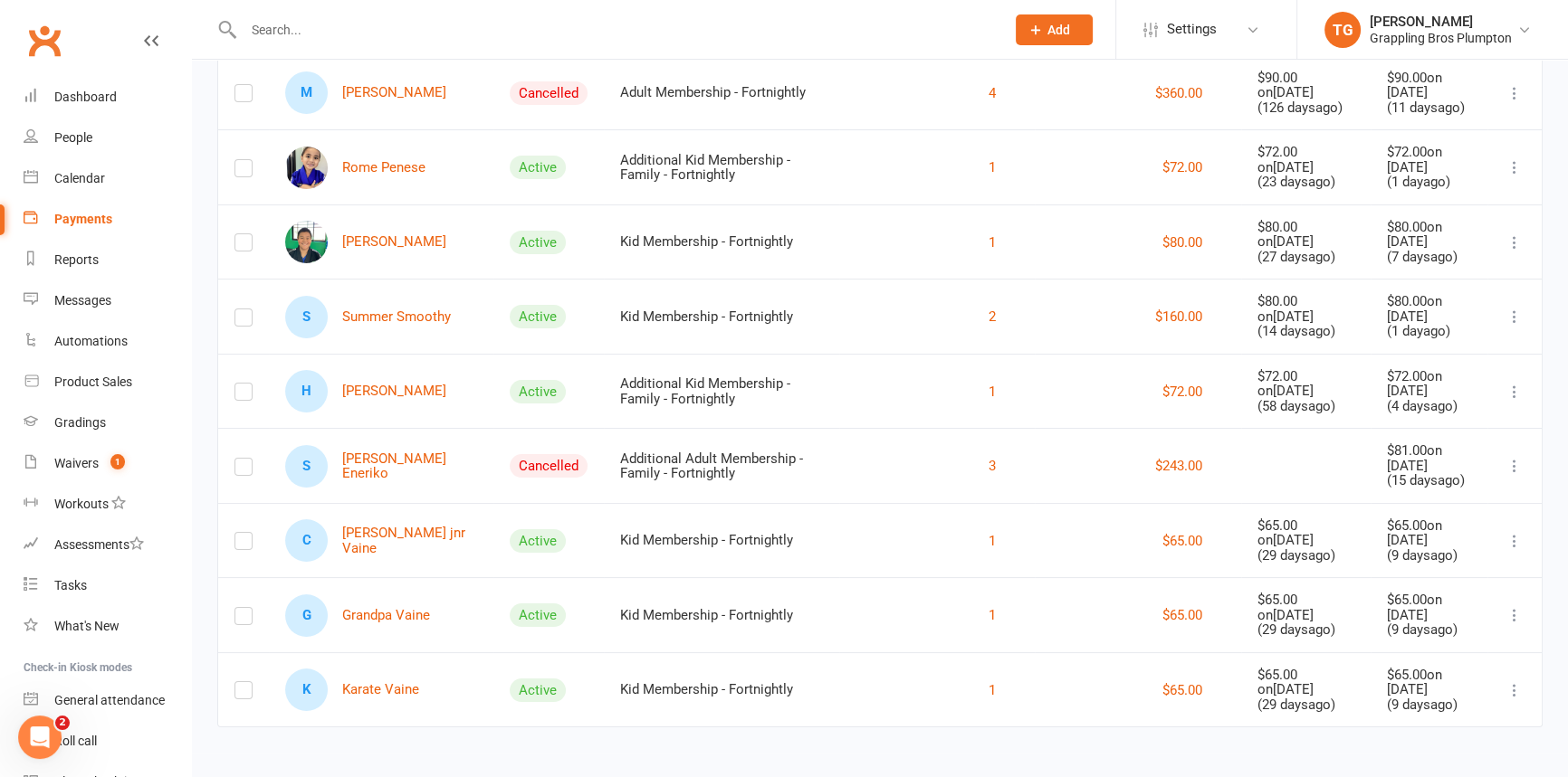
click at [1511, 312] on icon at bounding box center [1514, 316] width 18 height 18
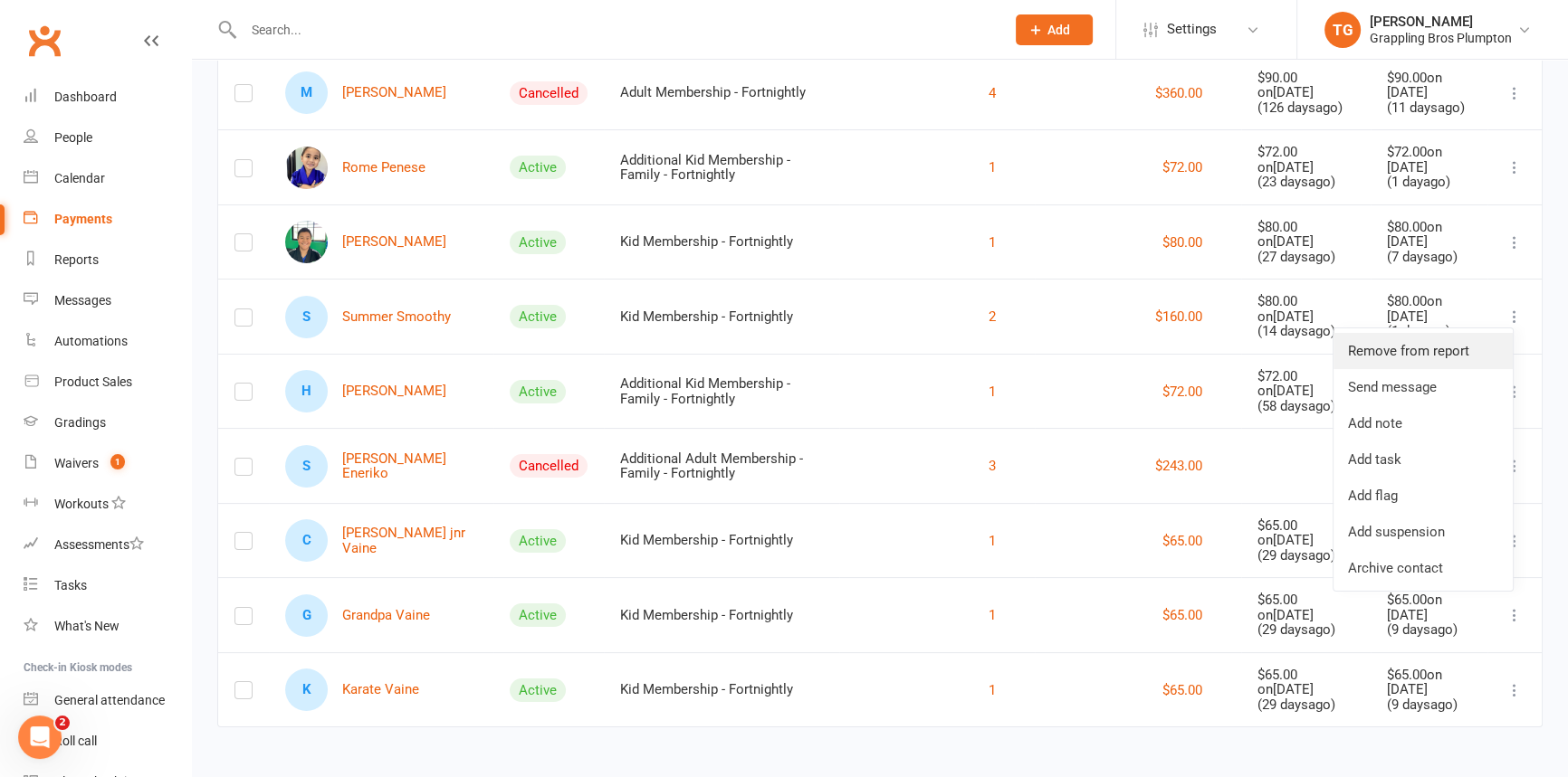
click at [1403, 350] on link "Remove from report" at bounding box center [1423, 351] width 180 height 36
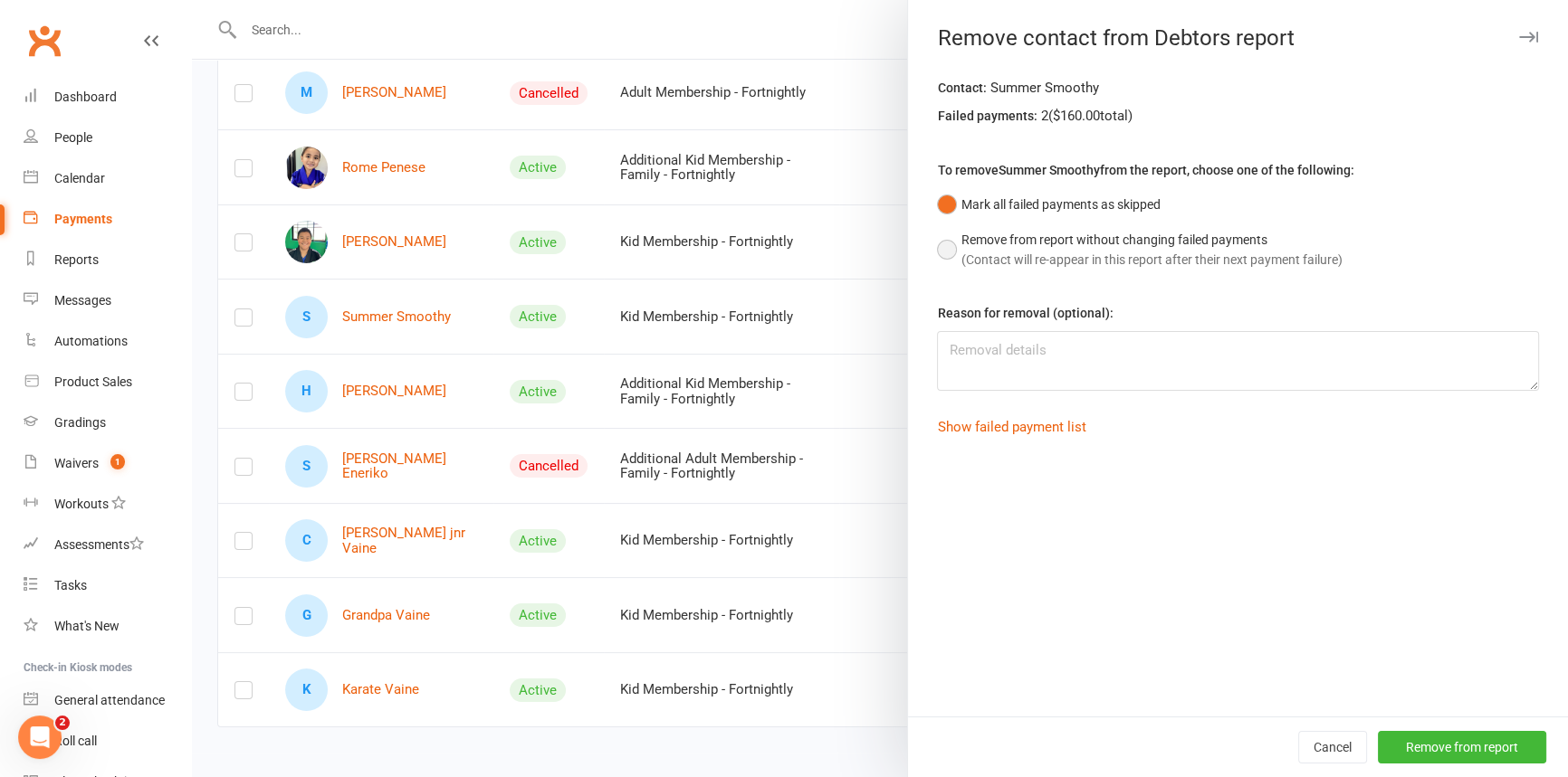
click at [949, 246] on button "Remove from report without changing failed payments (Contact will re-appear in …" at bounding box center [1139, 249] width 405 height 55
click at [944, 206] on button "Mark all failed payments as skipped" at bounding box center [1048, 204] width 223 height 34
click at [1449, 756] on button "Remove from report" at bounding box center [1462, 747] width 169 height 33
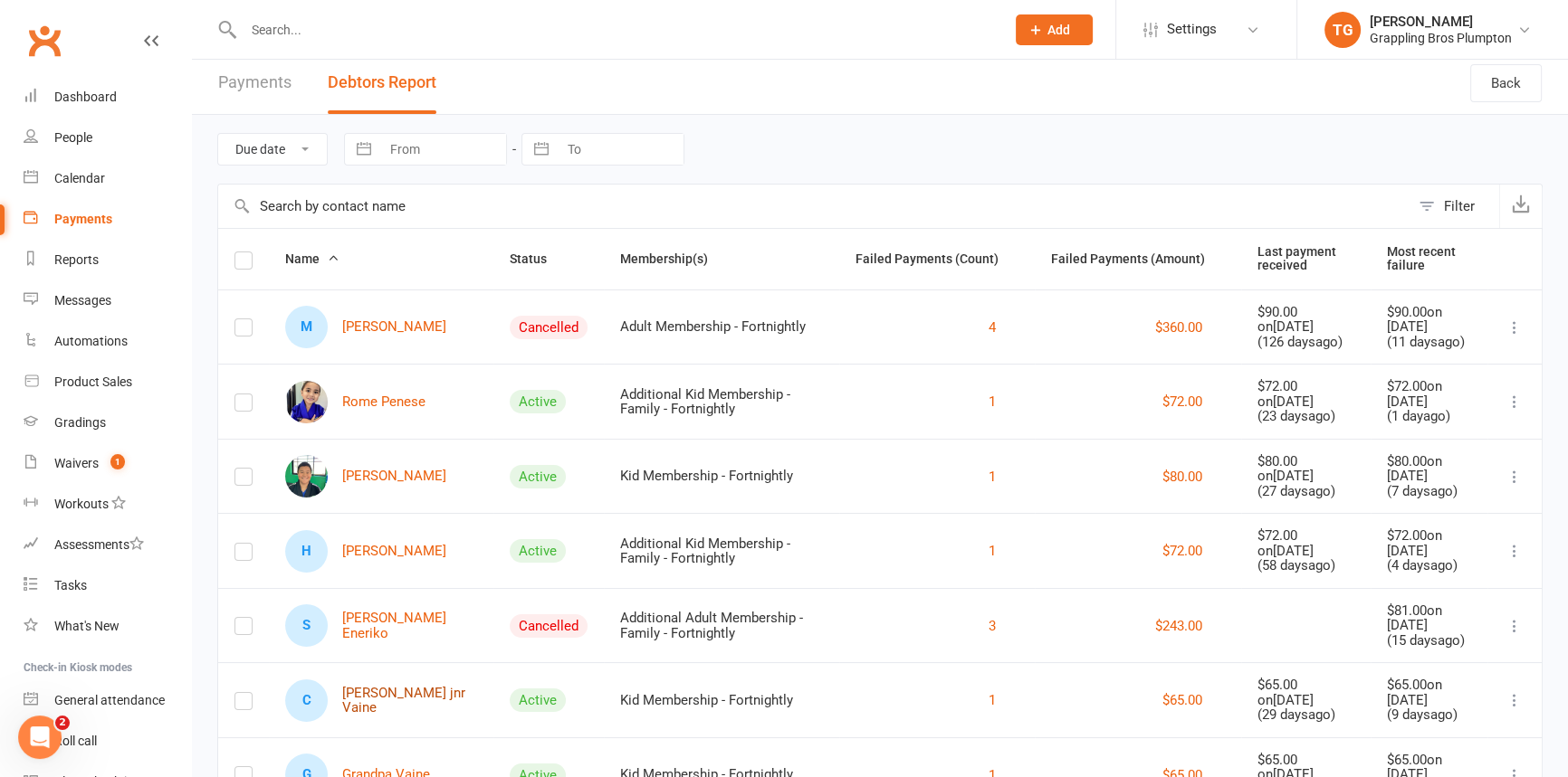
scroll to position [0, 0]
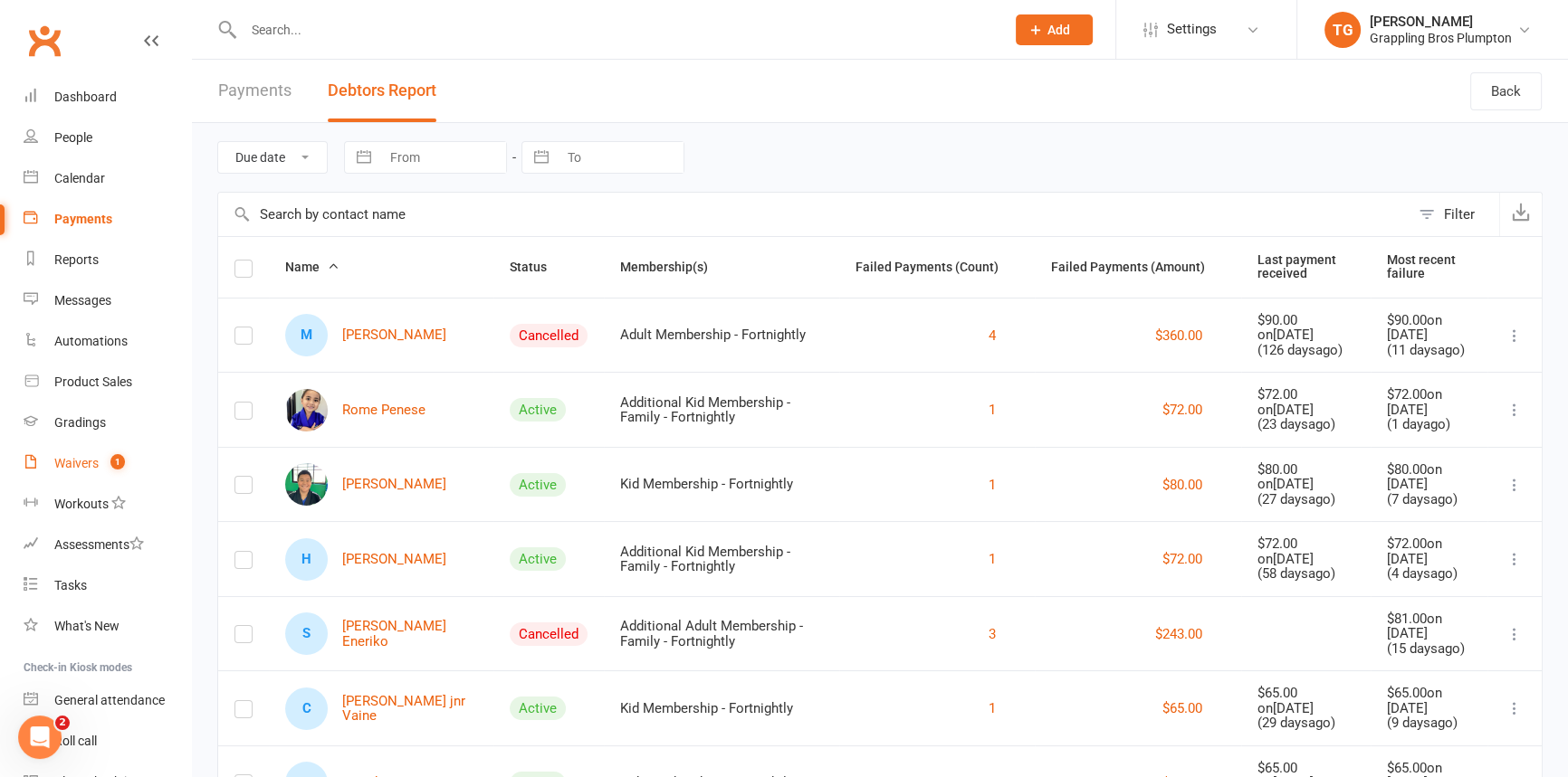
click at [72, 459] on div "Waivers" at bounding box center [76, 463] width 45 height 15
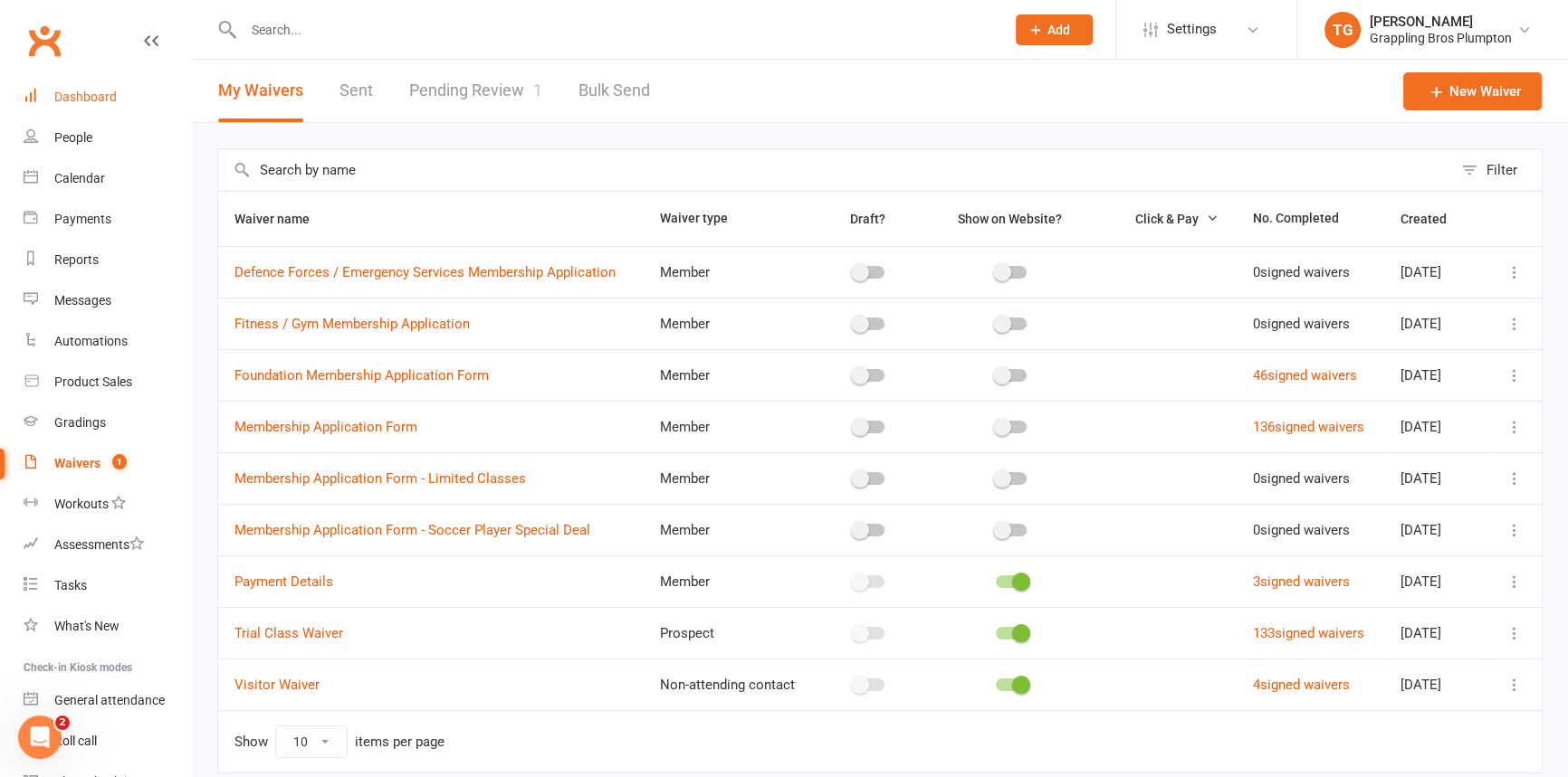
click at [74, 92] on div "Dashboard" at bounding box center [85, 97] width 62 height 15
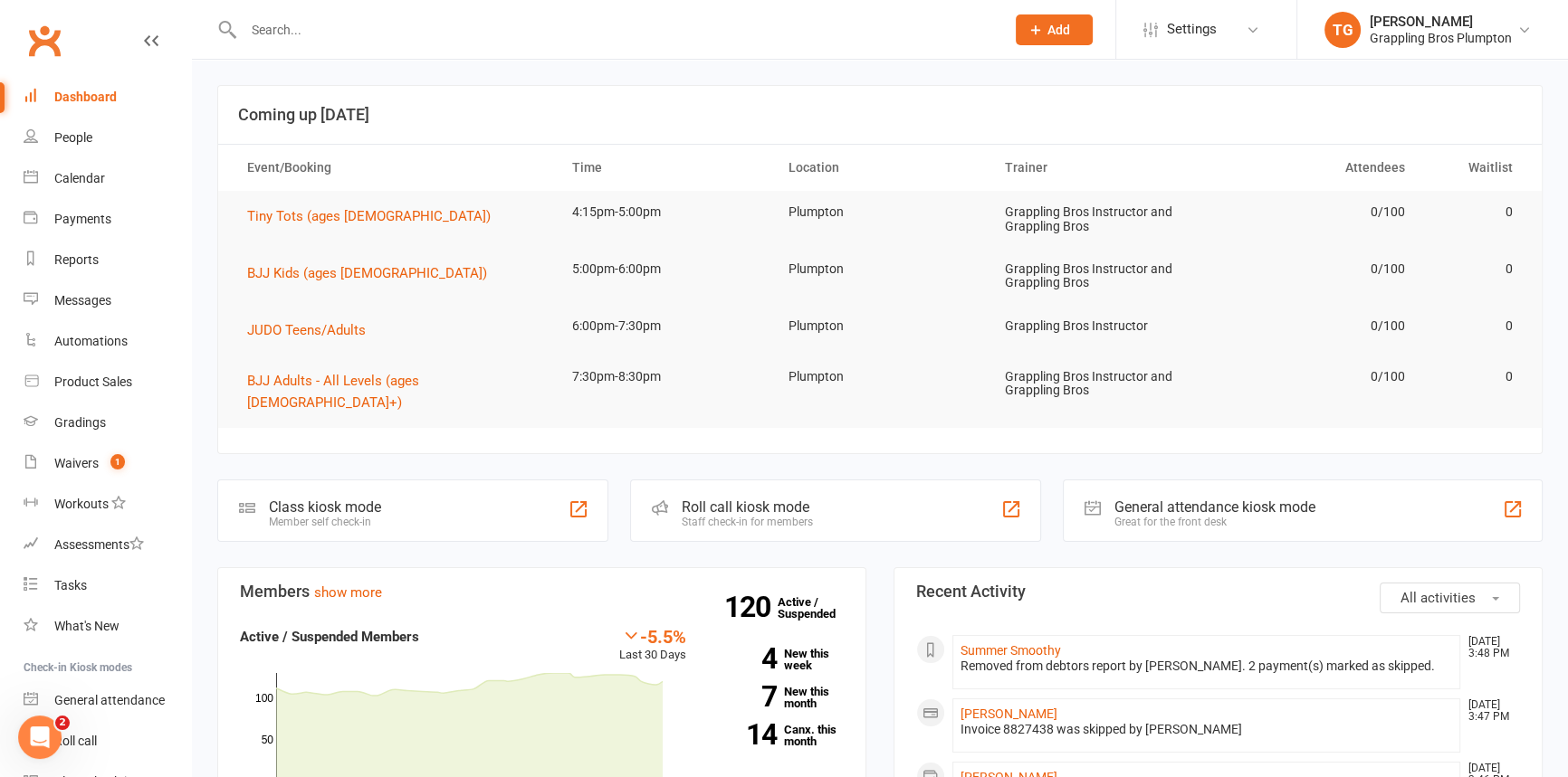
click at [77, 99] on div "Dashboard" at bounding box center [85, 97] width 62 height 15
